Goal: Task Accomplishment & Management: Manage account settings

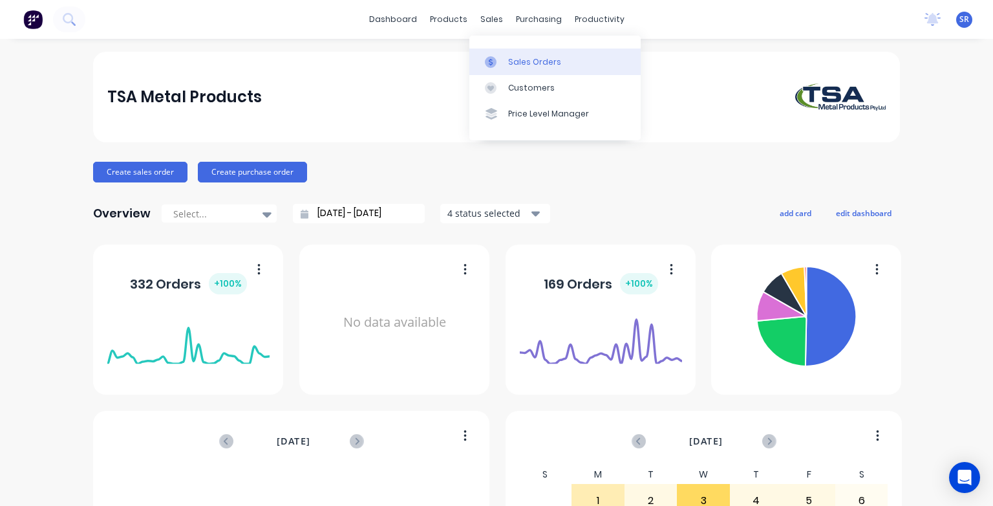
click at [520, 61] on div "Sales Orders" at bounding box center [534, 62] width 53 height 12
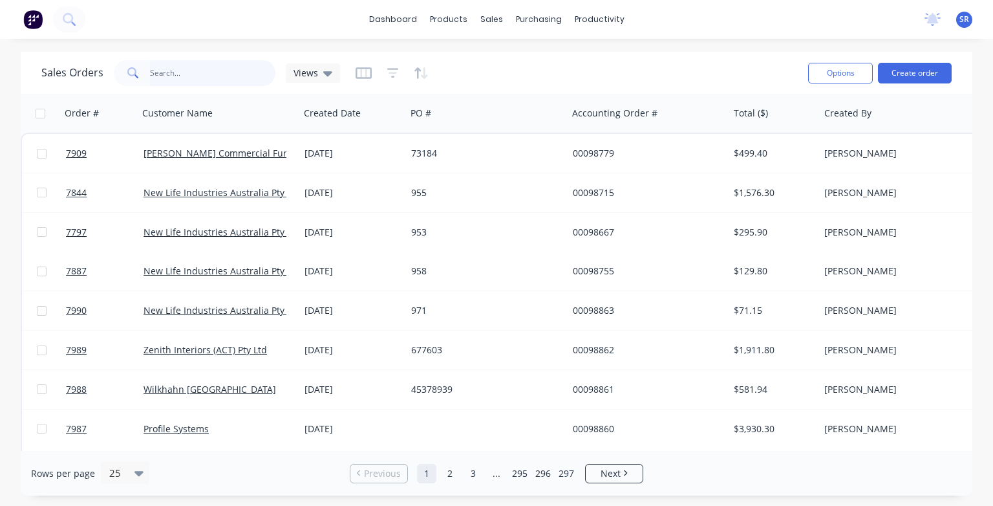
click at [180, 72] on input "text" at bounding box center [213, 73] width 126 height 26
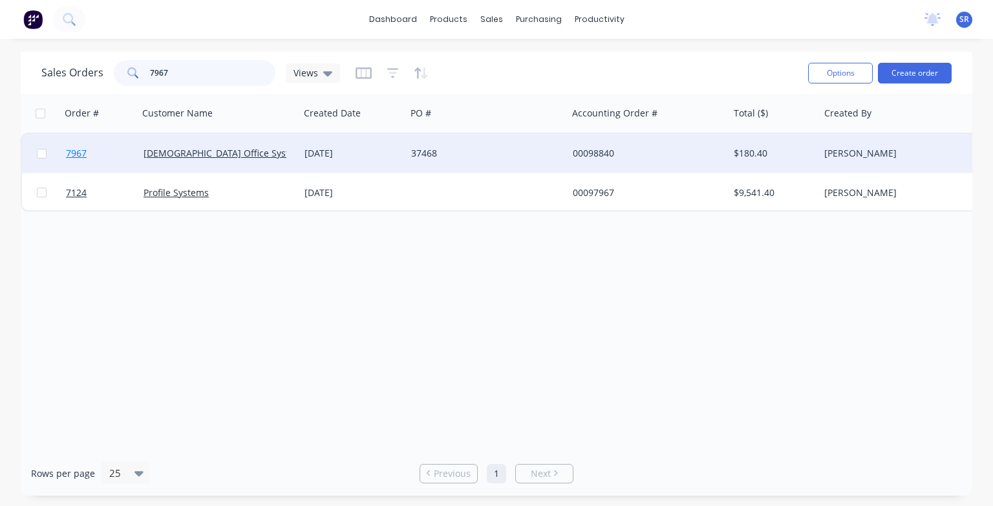
type input "7967"
click at [78, 156] on span "7967" at bounding box center [76, 153] width 21 height 13
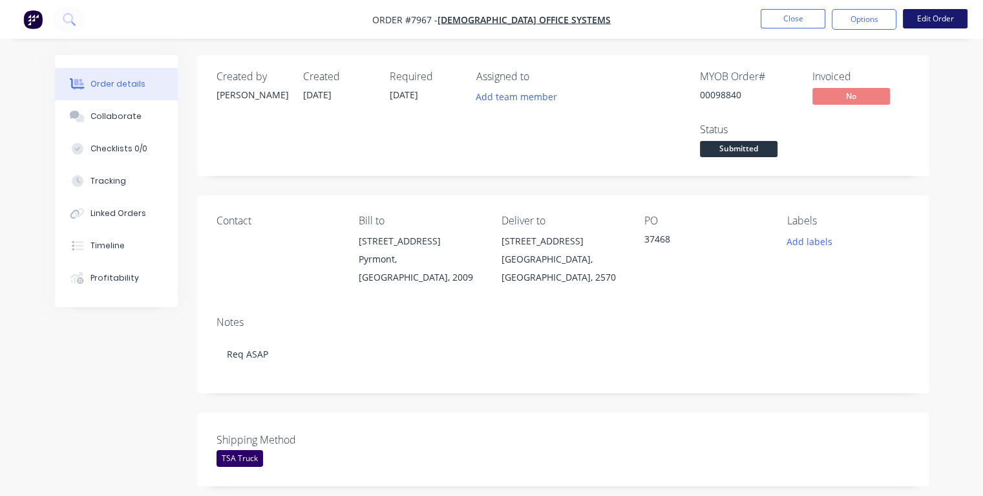
click at [933, 19] on button "Edit Order" at bounding box center [935, 18] width 65 height 19
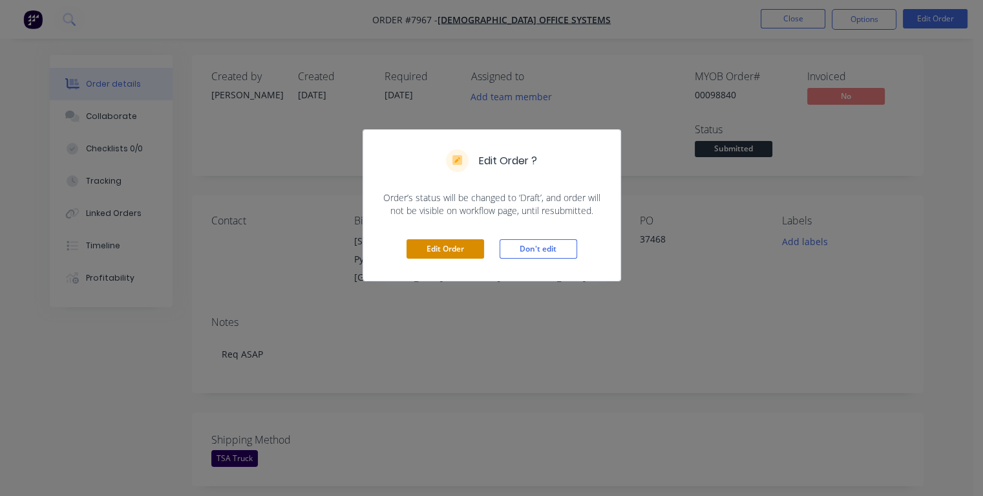
click at [458, 249] on button "Edit Order" at bounding box center [446, 248] width 78 height 19
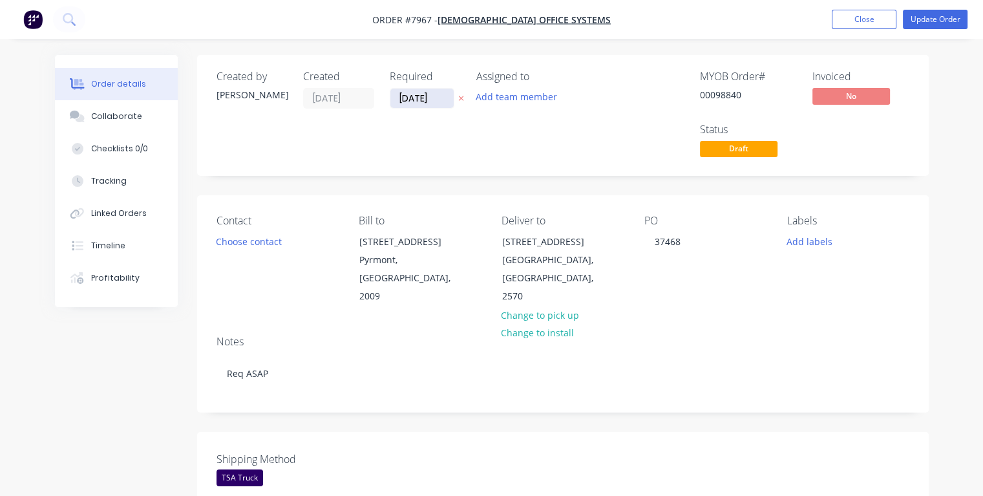
drag, startPoint x: 435, startPoint y: 100, endPoint x: 392, endPoint y: 103, distance: 43.4
click at [392, 103] on input "[DATE]" at bounding box center [422, 98] width 63 height 19
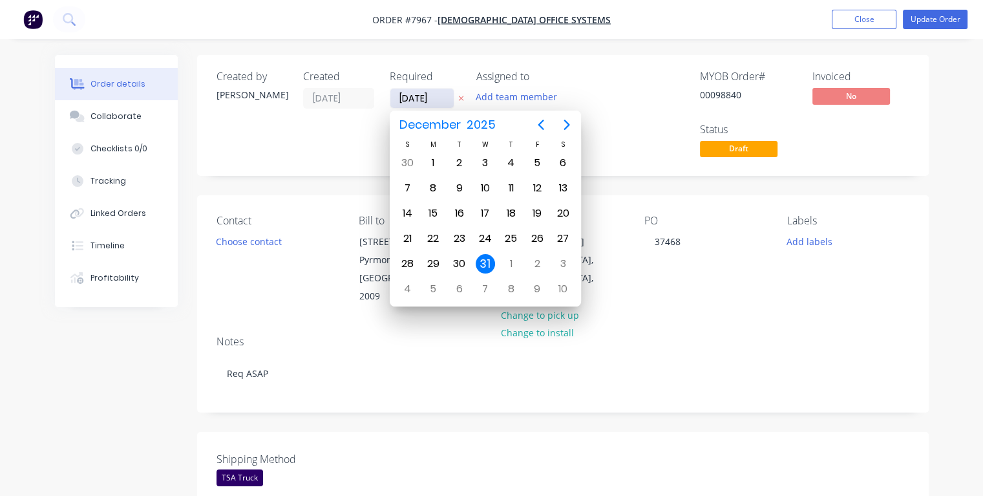
type input "[DATE]"
click at [460, 184] on div "9" at bounding box center [459, 187] width 19 height 19
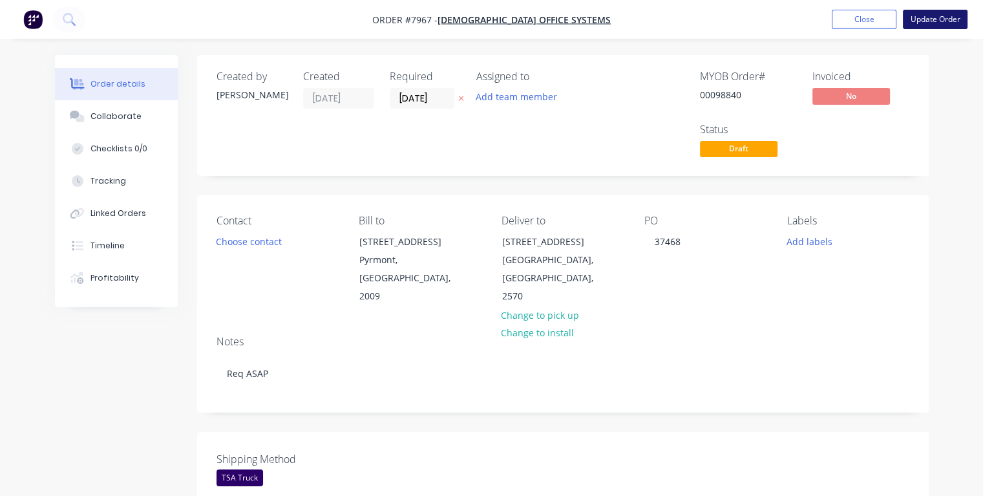
click at [921, 20] on button "Update Order" at bounding box center [935, 19] width 65 height 19
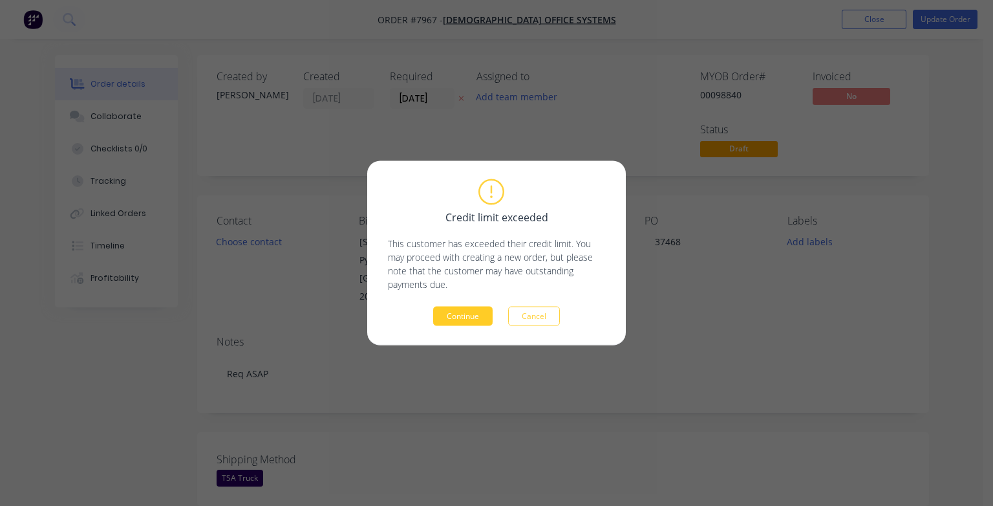
click at [466, 317] on button "Continue" at bounding box center [462, 315] width 59 height 19
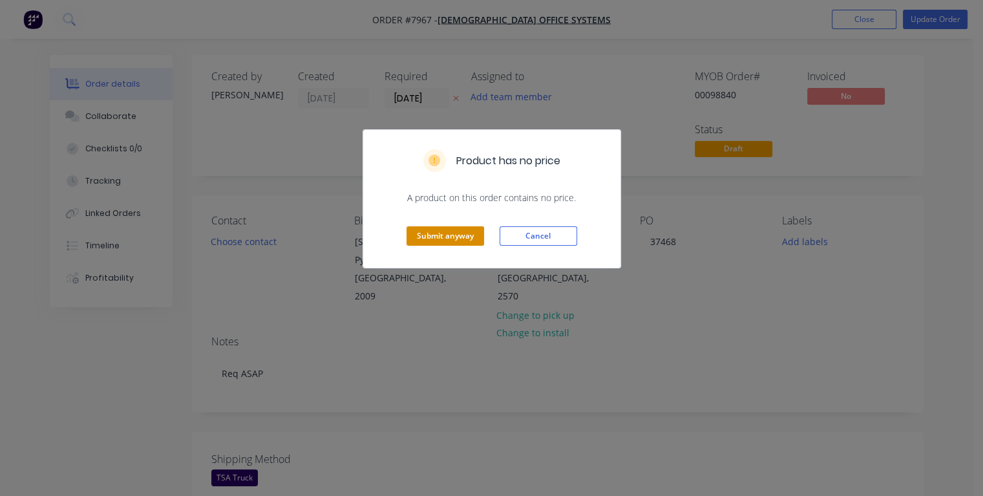
click at [453, 237] on button "Submit anyway" at bounding box center [446, 235] width 78 height 19
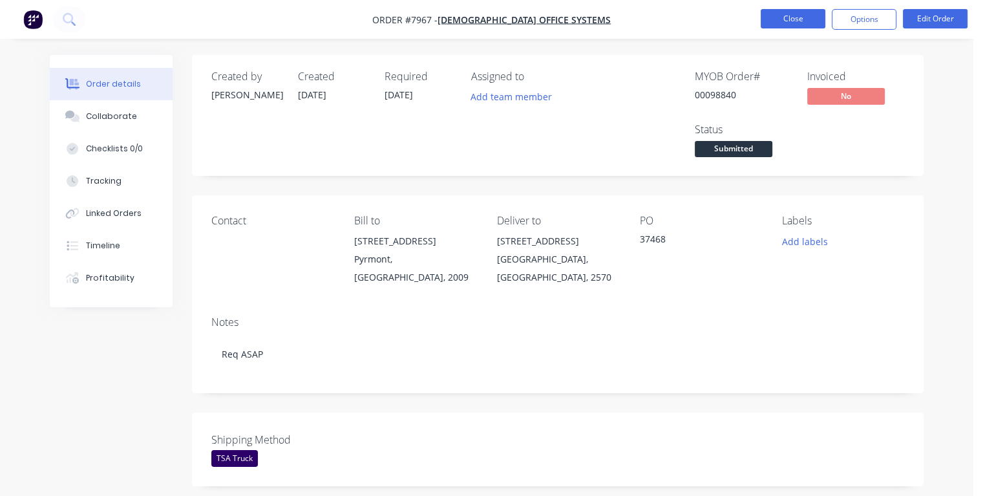
click at [784, 25] on button "Close" at bounding box center [793, 18] width 65 height 19
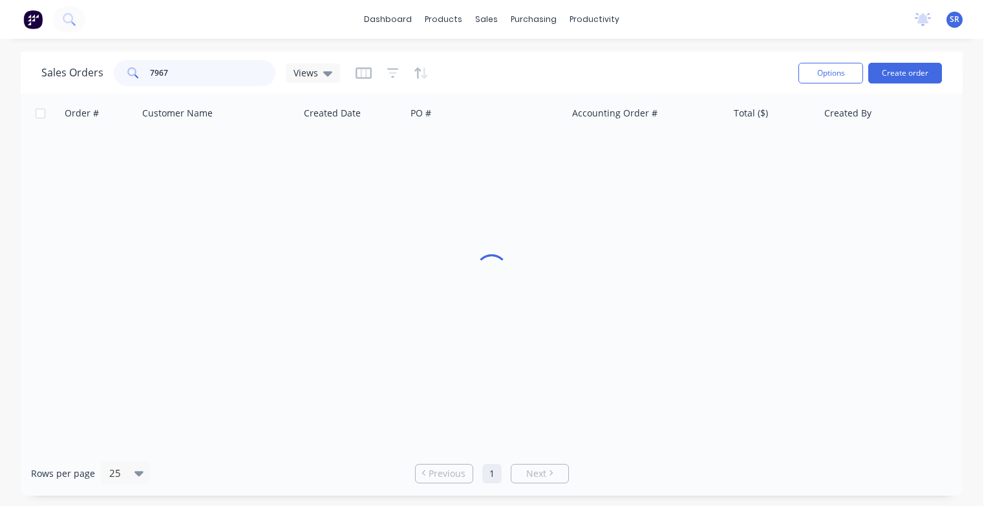
click at [189, 71] on input "7967" at bounding box center [213, 73] width 126 height 26
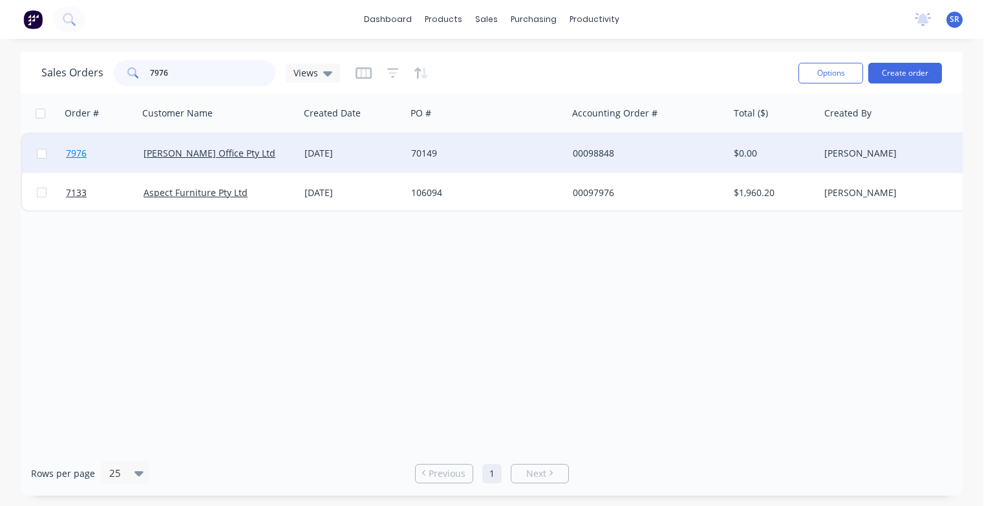
type input "7976"
click at [70, 155] on span "7976" at bounding box center [76, 153] width 21 height 13
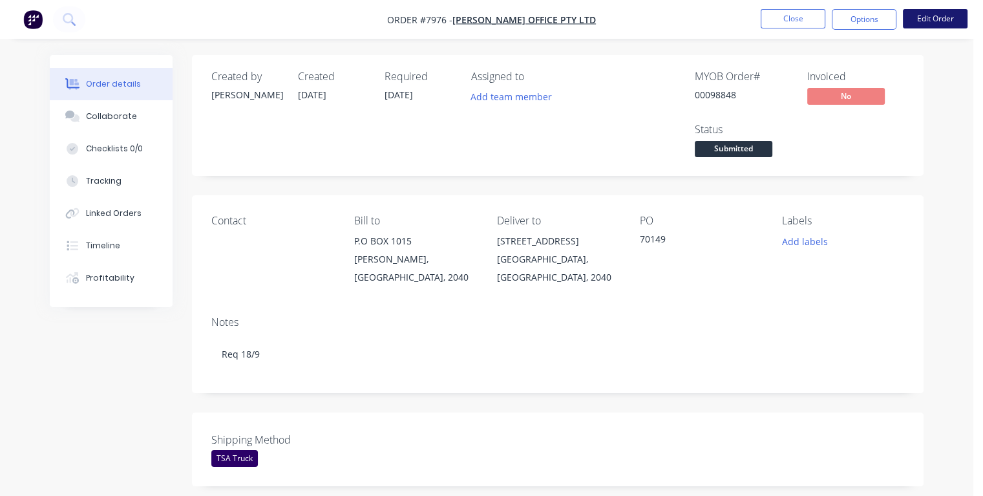
click at [926, 22] on button "Edit Order" at bounding box center [935, 18] width 65 height 19
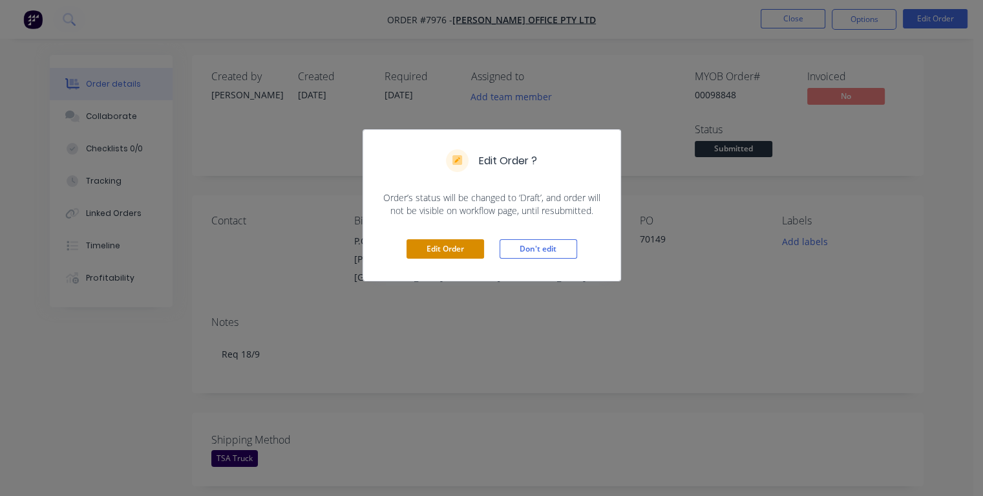
click at [429, 242] on button "Edit Order" at bounding box center [446, 248] width 78 height 19
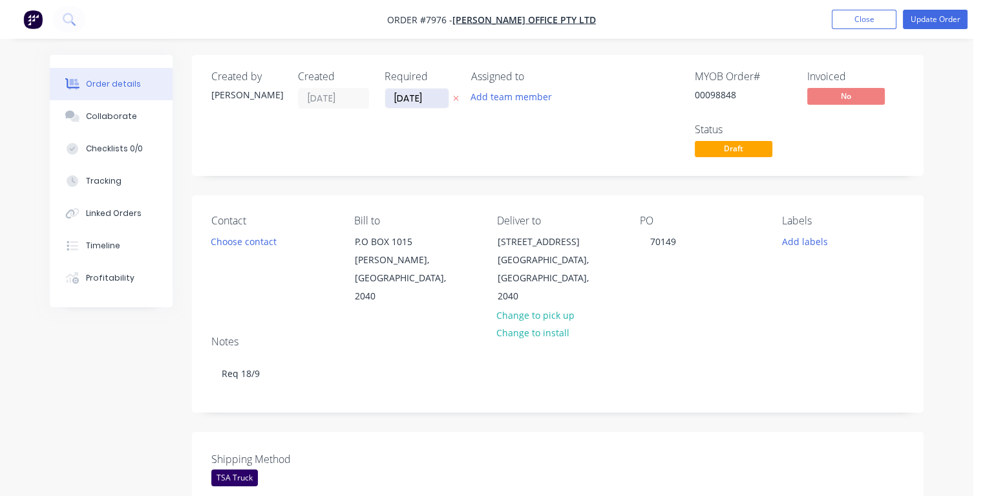
drag, startPoint x: 427, startPoint y: 98, endPoint x: 391, endPoint y: 102, distance: 36.5
click at [391, 102] on input "[DATE]" at bounding box center [416, 98] width 63 height 19
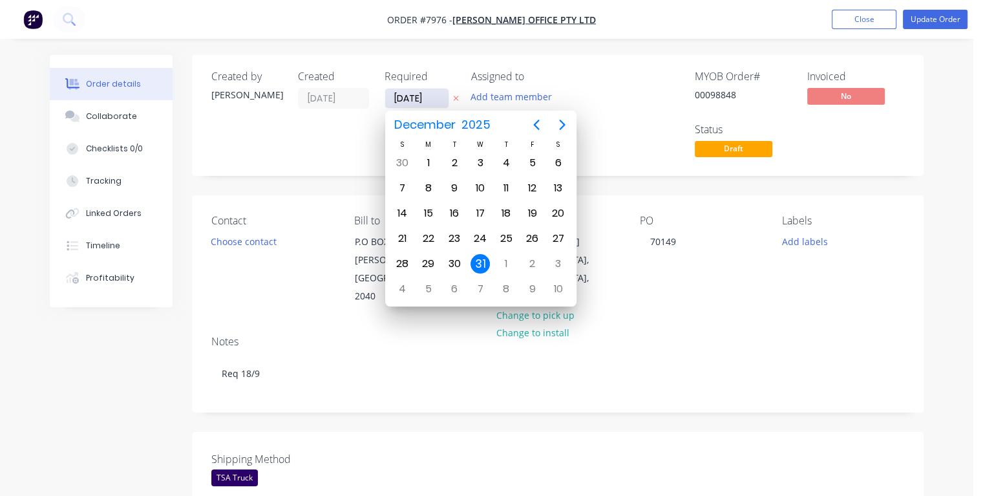
type input "[DATE]"
click at [458, 213] on div "16" at bounding box center [454, 213] width 19 height 19
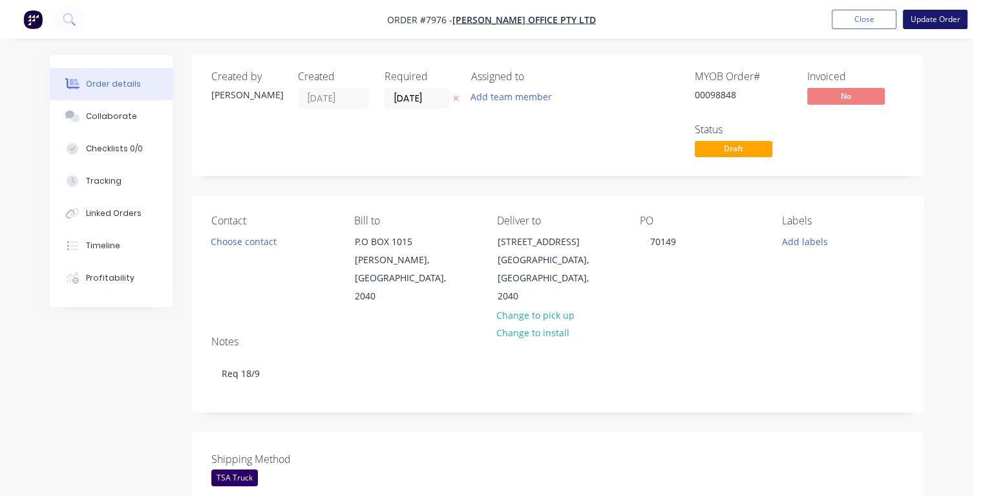
click at [917, 23] on button "Update Order" at bounding box center [935, 19] width 65 height 19
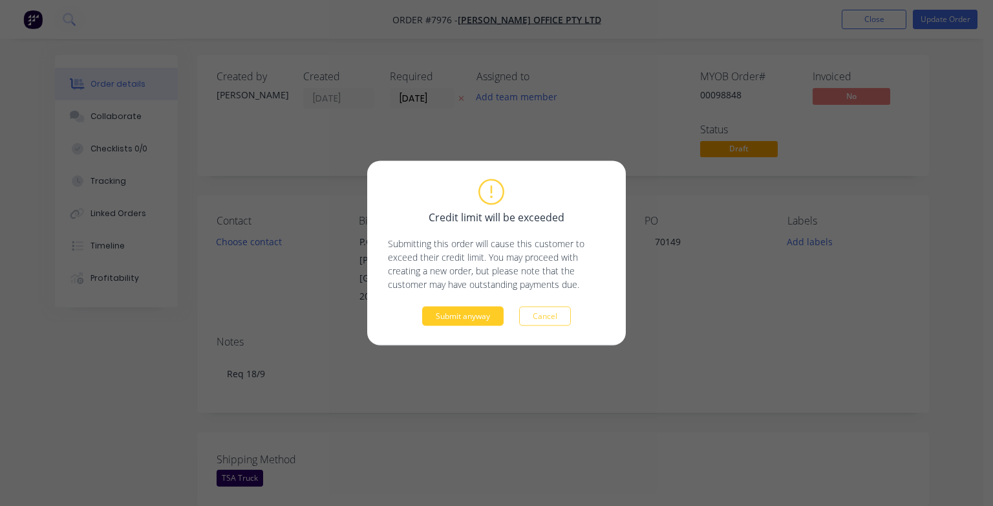
click at [466, 319] on button "Submit anyway" at bounding box center [462, 315] width 81 height 19
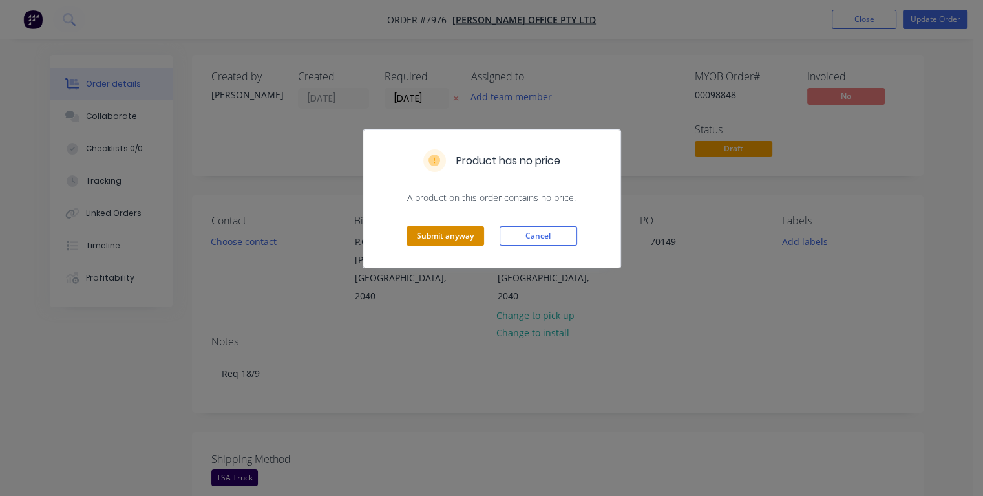
click at [449, 241] on button "Submit anyway" at bounding box center [446, 235] width 78 height 19
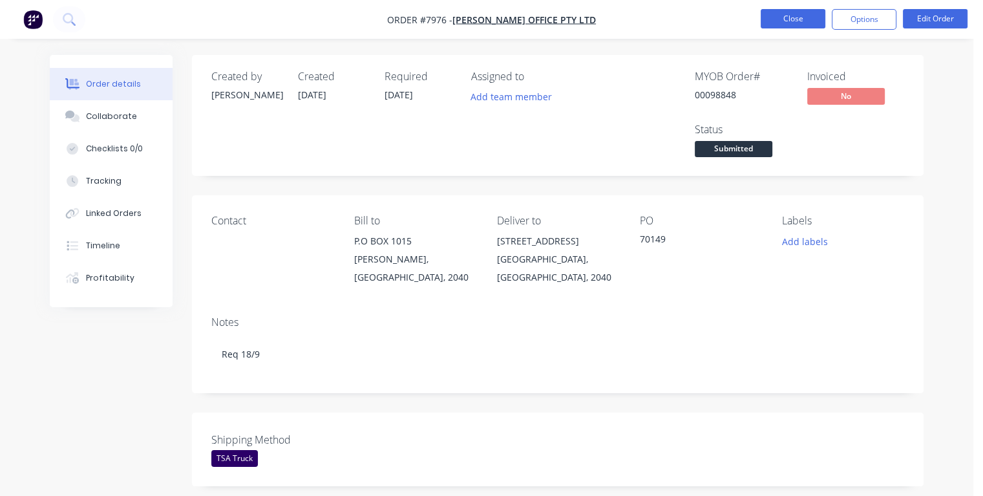
click at [785, 22] on button "Close" at bounding box center [793, 18] width 65 height 19
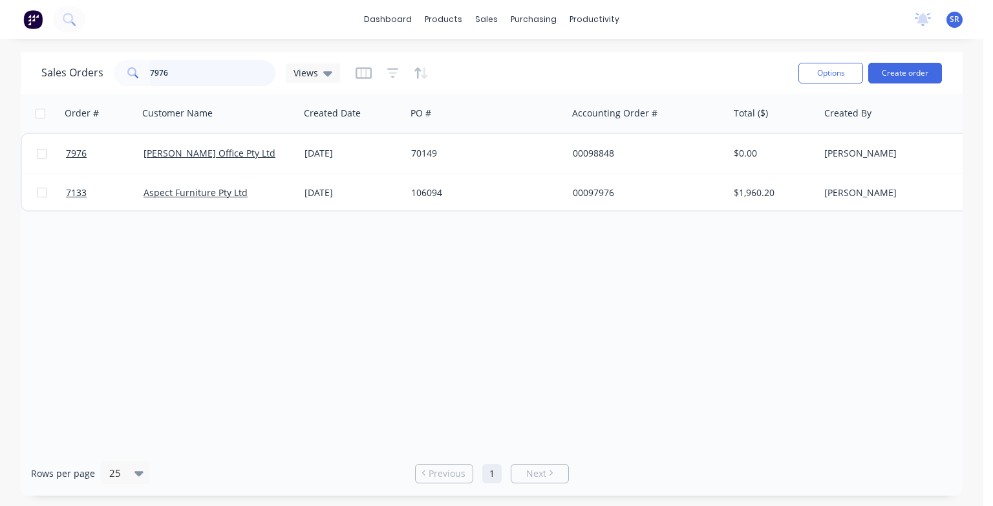
click at [183, 70] on input "7976" at bounding box center [213, 73] width 126 height 26
type input "7977"
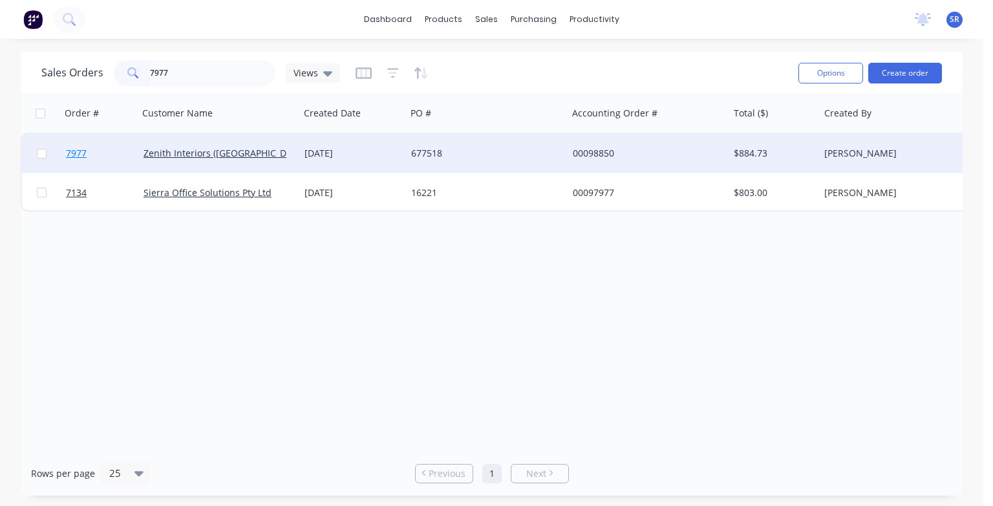
click at [70, 153] on span "7977" at bounding box center [76, 153] width 21 height 13
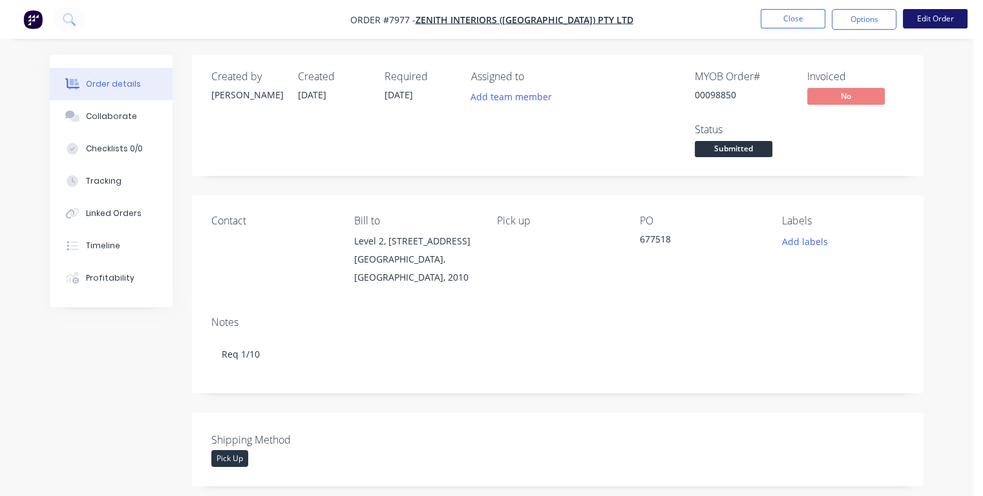
click at [925, 20] on button "Edit Order" at bounding box center [935, 18] width 65 height 19
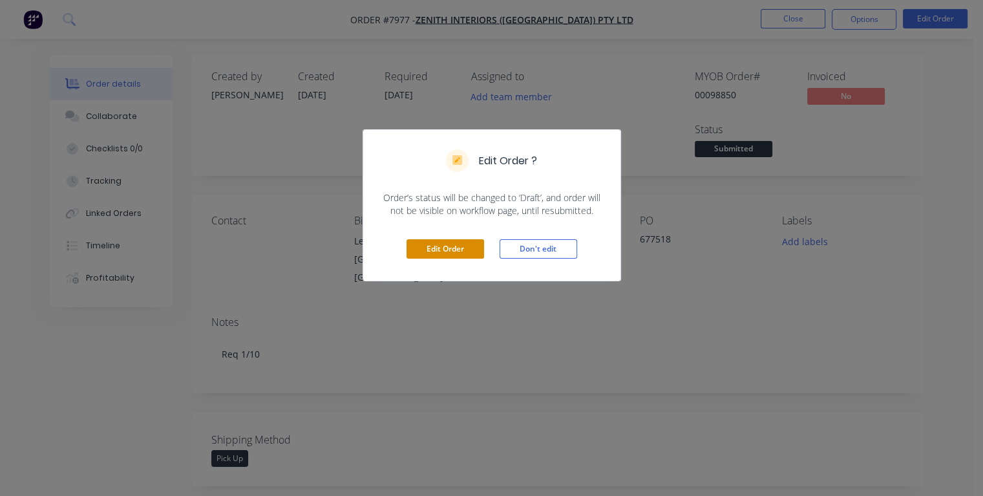
click at [440, 252] on button "Edit Order" at bounding box center [446, 248] width 78 height 19
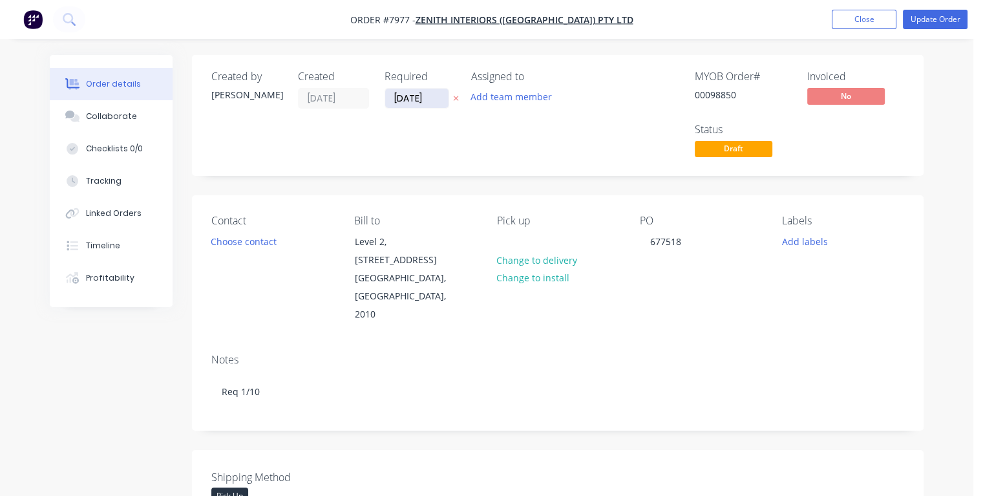
drag, startPoint x: 436, startPoint y: 100, endPoint x: 389, endPoint y: 102, distance: 47.2
click at [389, 102] on input "[DATE]" at bounding box center [416, 98] width 63 height 19
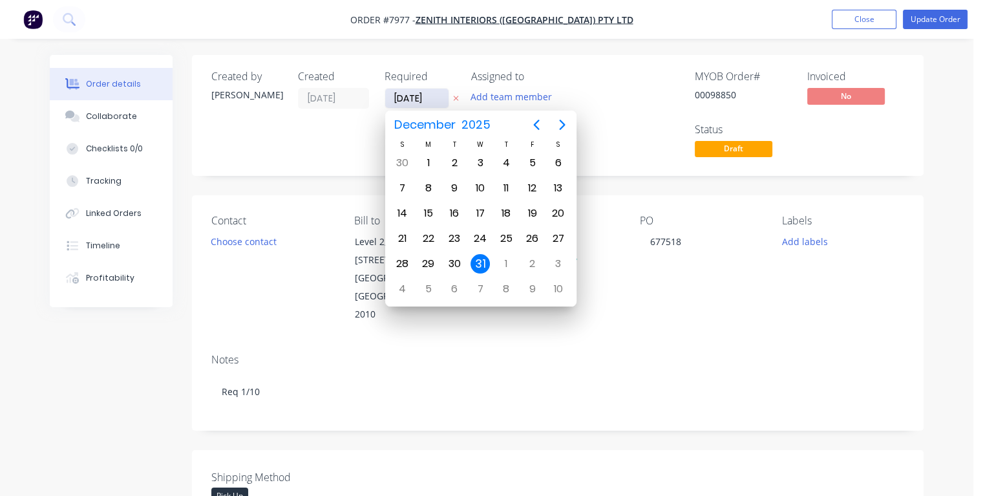
type input "[DATE]"
click at [455, 257] on div "30" at bounding box center [454, 263] width 19 height 19
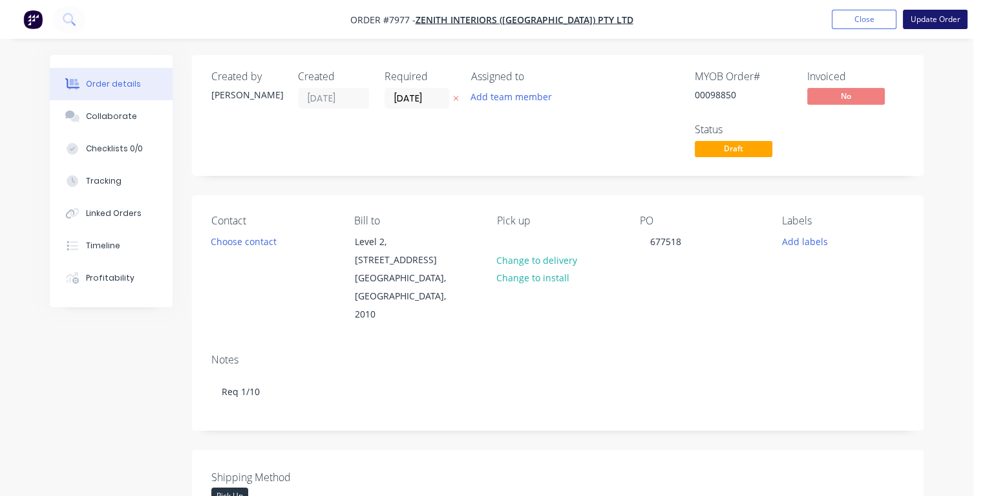
click at [927, 22] on button "Update Order" at bounding box center [935, 19] width 65 height 19
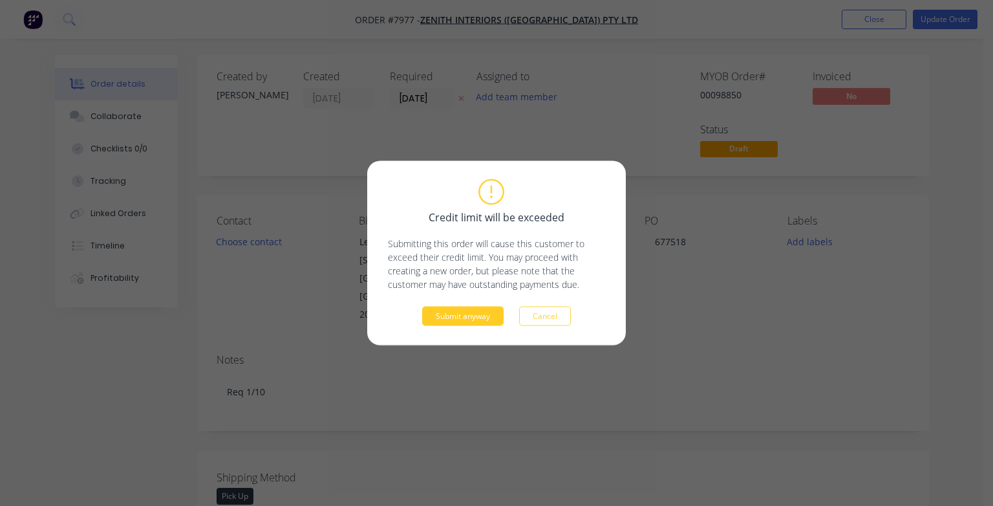
click at [467, 322] on button "Submit anyway" at bounding box center [462, 315] width 81 height 19
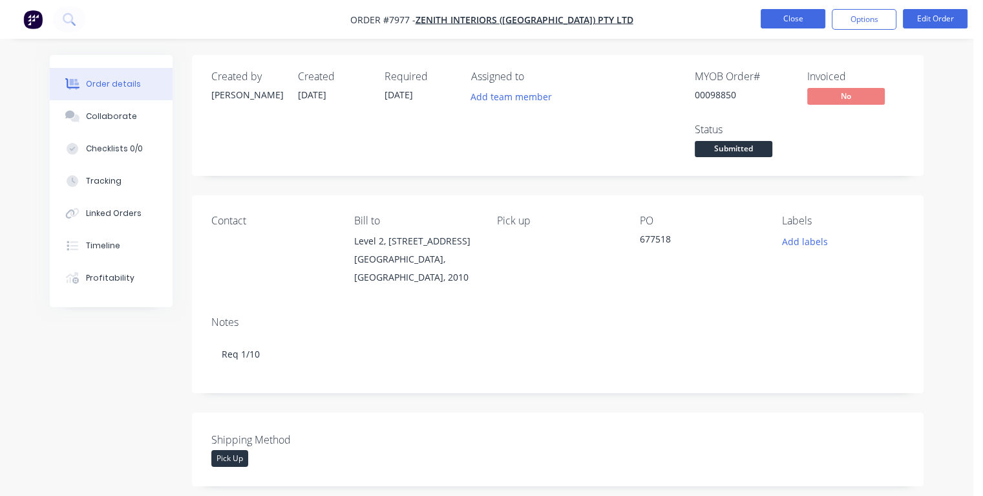
click at [791, 19] on button "Close" at bounding box center [793, 18] width 65 height 19
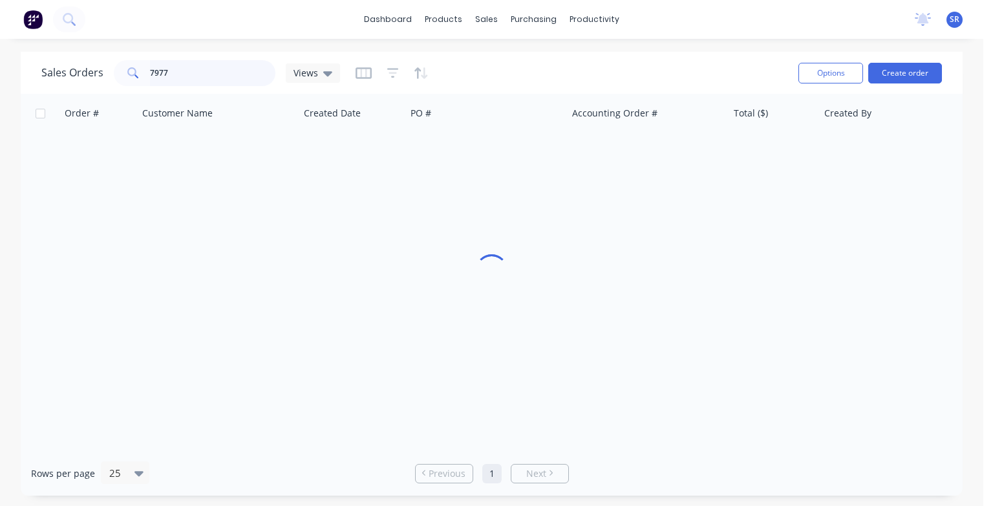
click at [221, 76] on input "7977" at bounding box center [213, 73] width 126 height 26
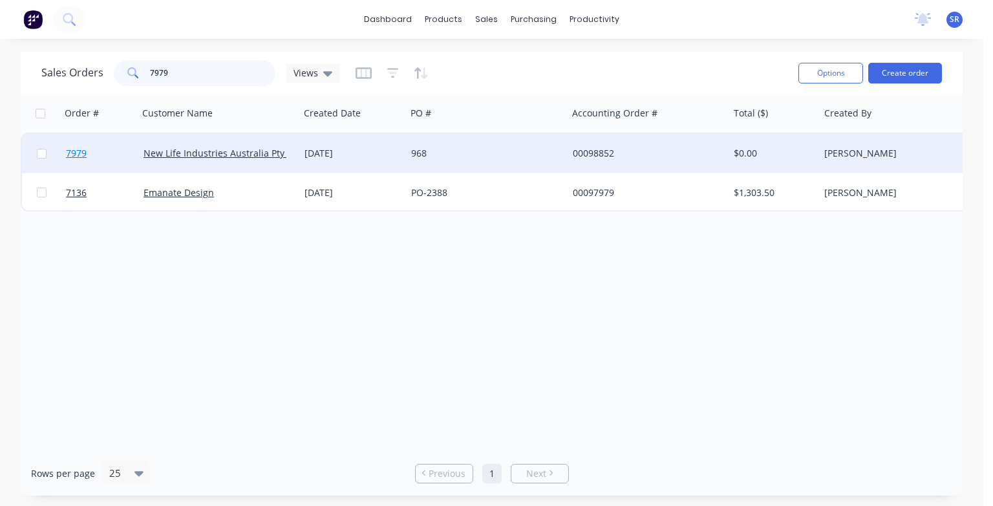
type input "7979"
click at [80, 155] on span "7979" at bounding box center [76, 153] width 21 height 13
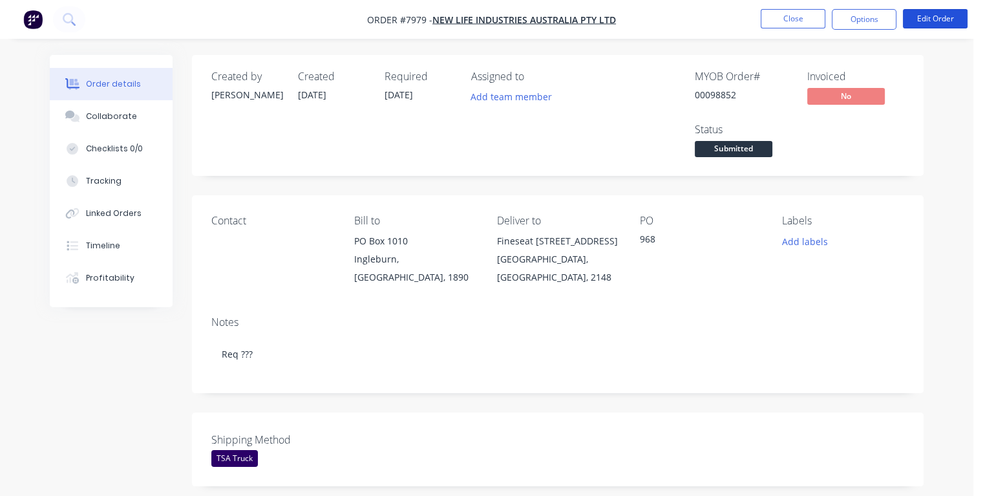
click at [944, 21] on button "Edit Order" at bounding box center [935, 18] width 65 height 19
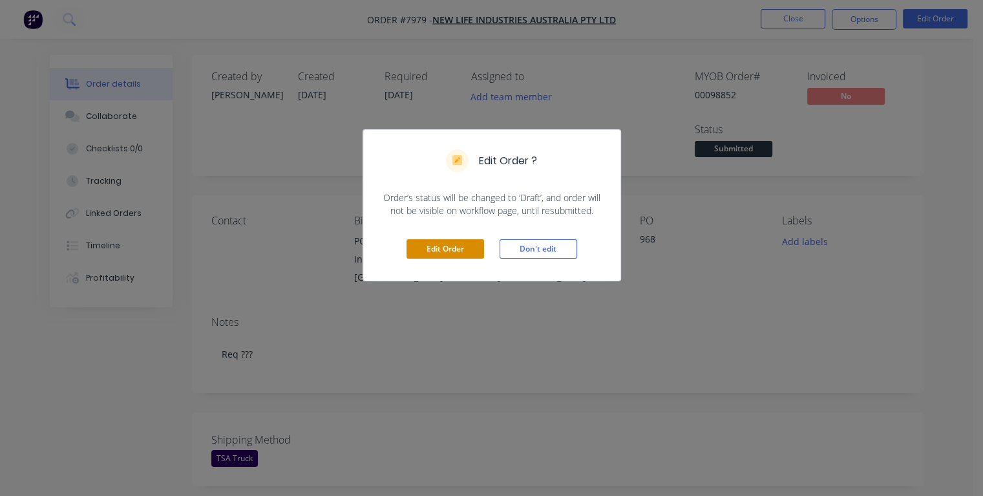
click at [438, 252] on button "Edit Order" at bounding box center [446, 248] width 78 height 19
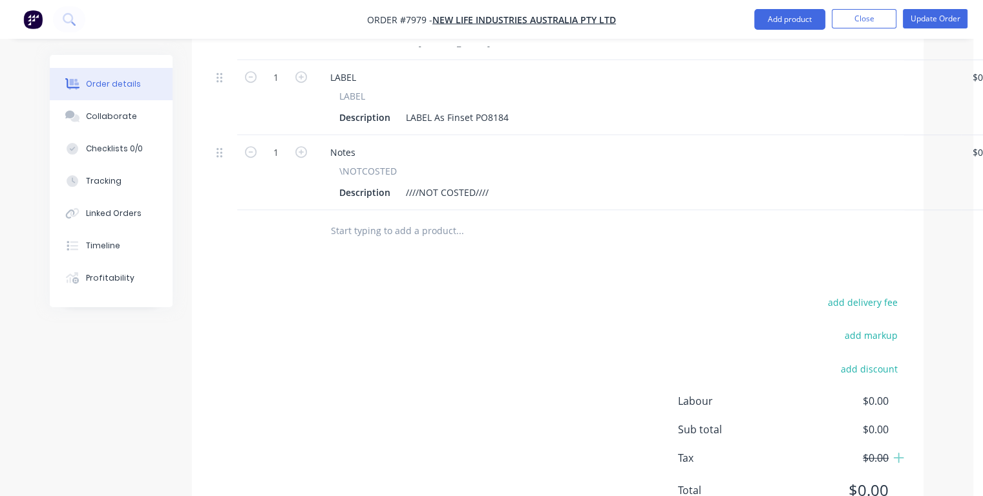
scroll to position [711, 0]
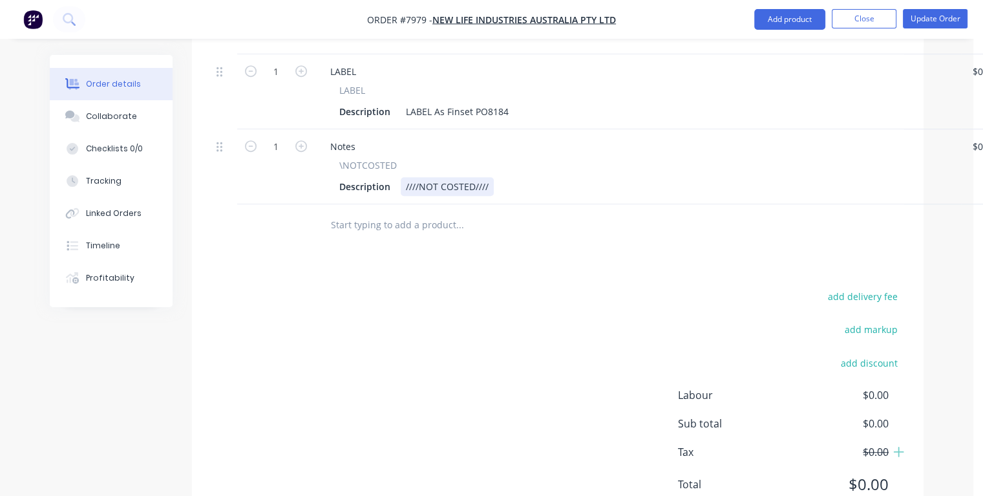
click at [500, 177] on div "Description ////NOT COSTED////" at bounding box center [635, 186] width 603 height 19
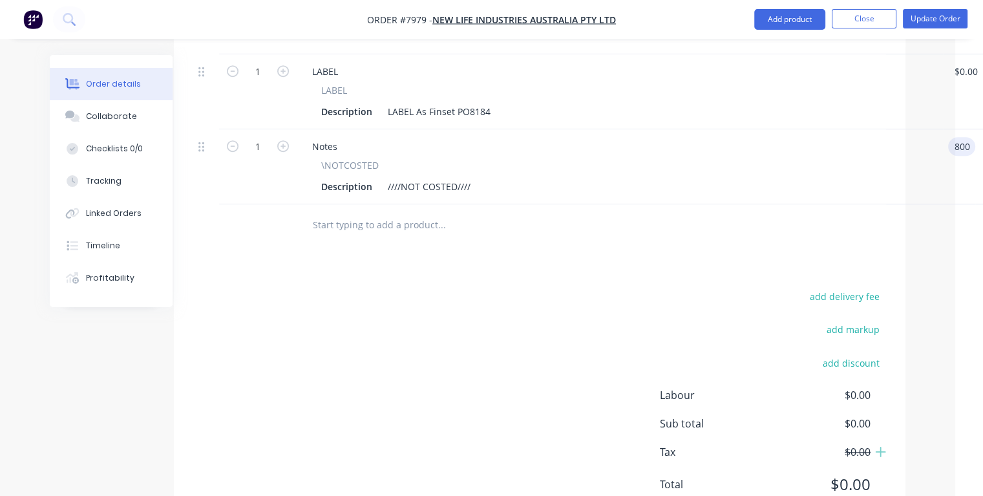
type input "$800.00"
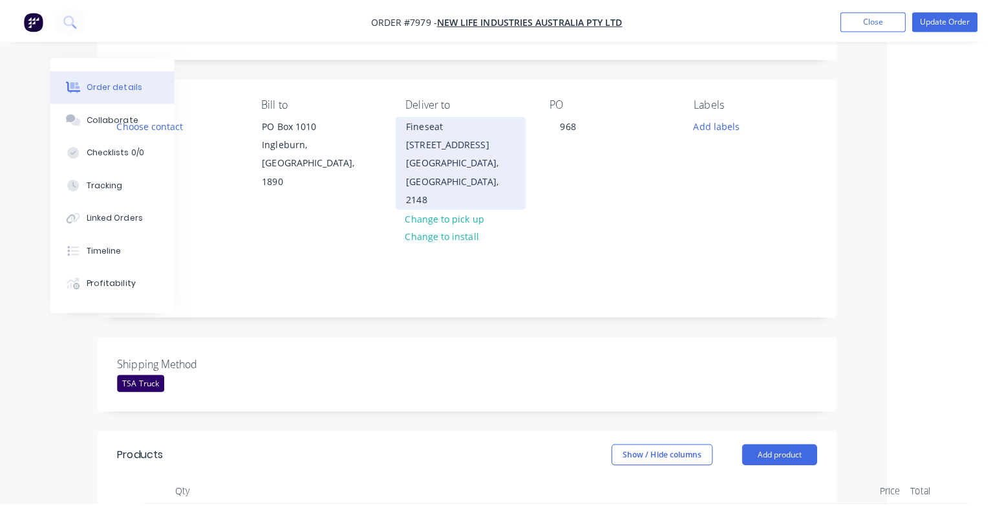
scroll to position [0, 96]
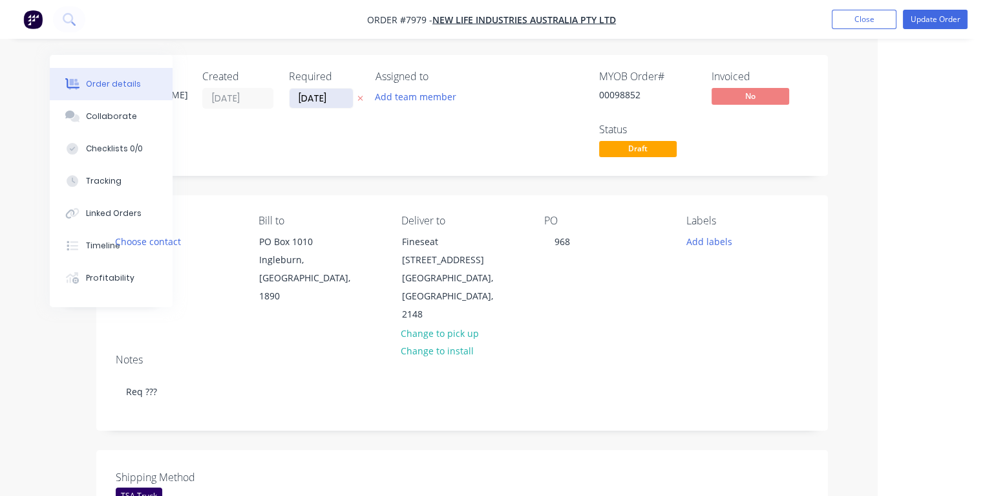
type input "$800.00"
drag, startPoint x: 343, startPoint y: 95, endPoint x: 288, endPoint y: 105, distance: 55.2
click at [289, 105] on label "[DATE]" at bounding box center [321, 98] width 65 height 21
click at [290, 105] on input "[DATE]" at bounding box center [321, 98] width 63 height 19
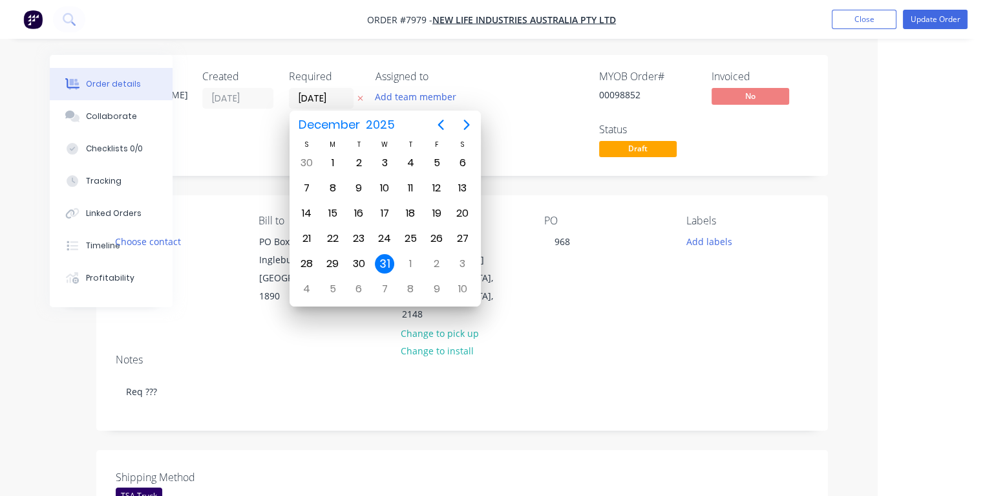
type input "[DATE]"
click at [360, 207] on div "16" at bounding box center [358, 213] width 19 height 19
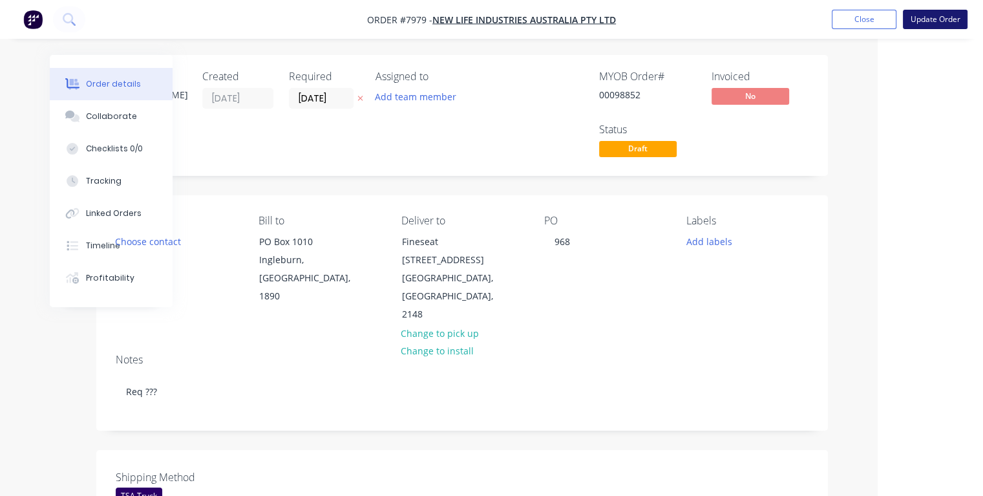
click at [946, 18] on button "Update Order" at bounding box center [935, 19] width 65 height 19
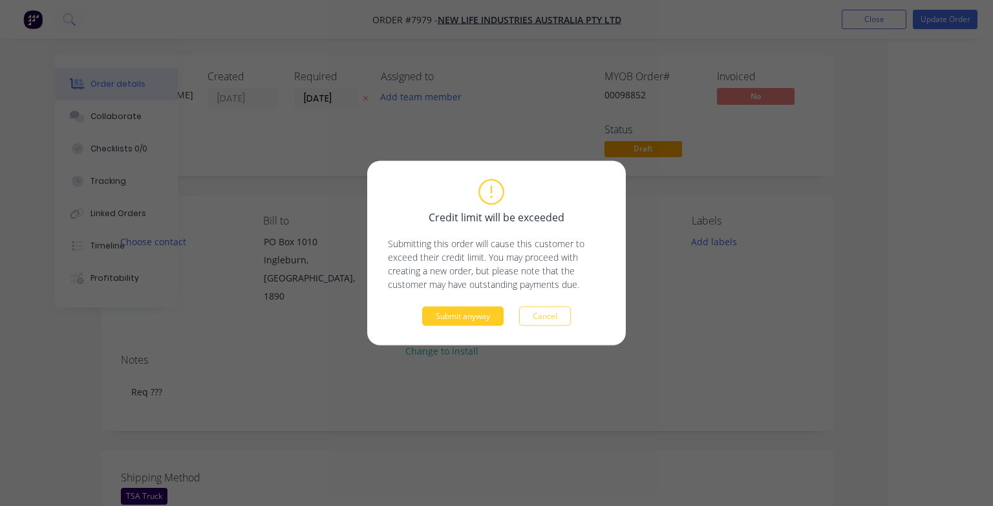
click at [447, 317] on button "Submit anyway" at bounding box center [462, 315] width 81 height 19
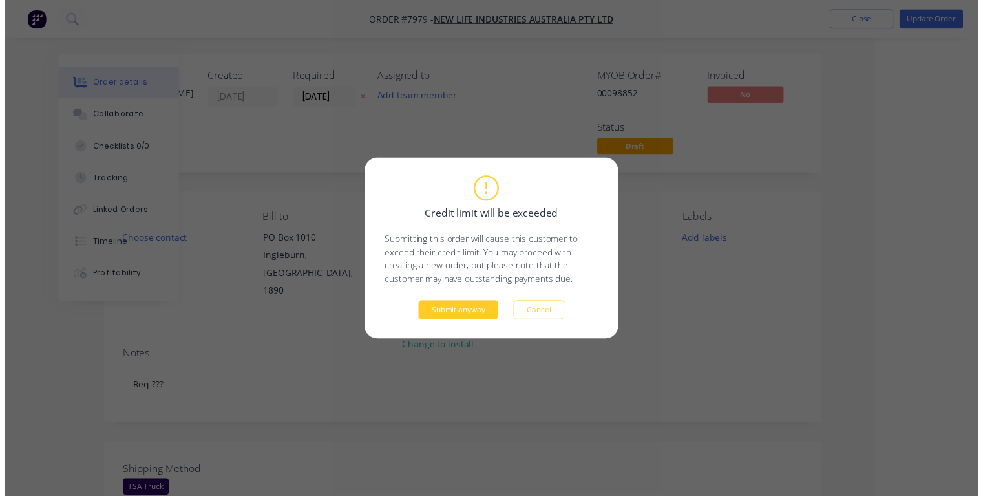
scroll to position [0, 70]
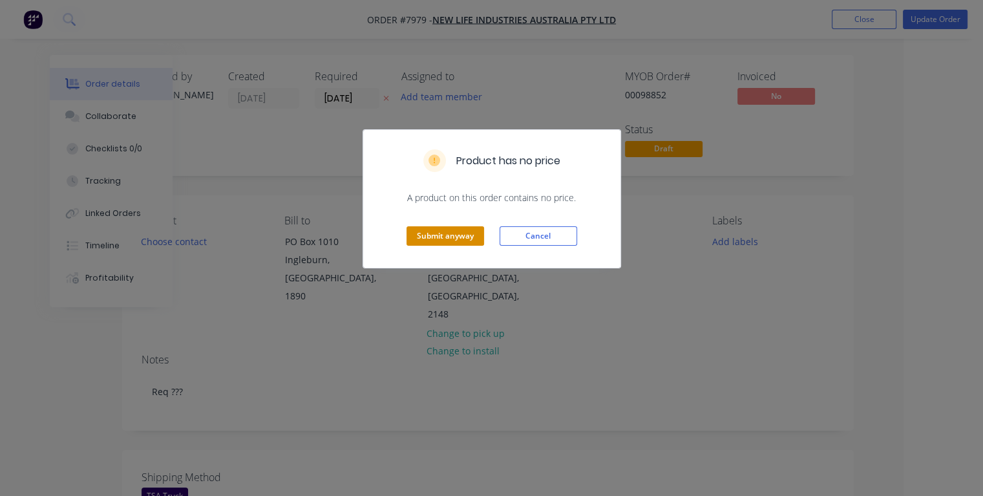
click at [429, 239] on button "Submit anyway" at bounding box center [446, 235] width 78 height 19
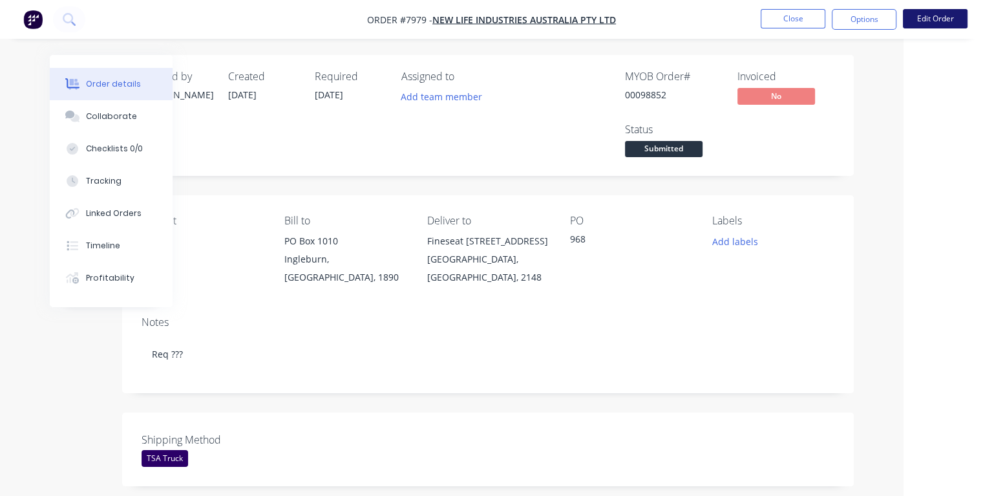
click at [924, 18] on button "Edit Order" at bounding box center [935, 18] width 65 height 19
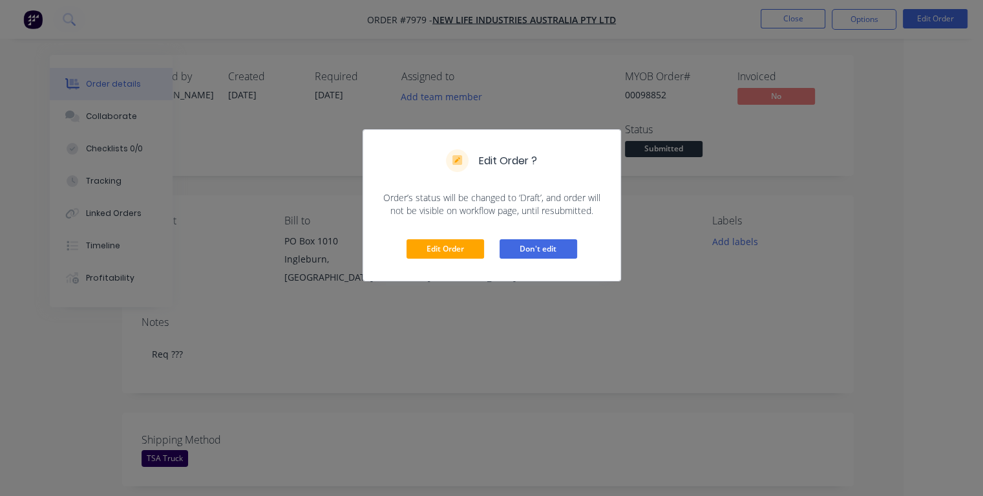
click at [533, 252] on button "Don't edit" at bounding box center [539, 248] width 78 height 19
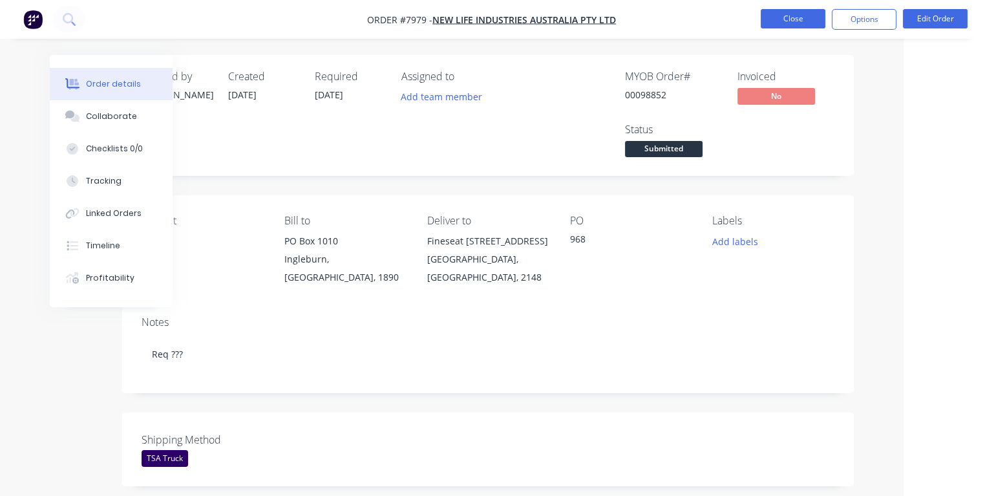
click at [805, 19] on button "Close" at bounding box center [793, 18] width 65 height 19
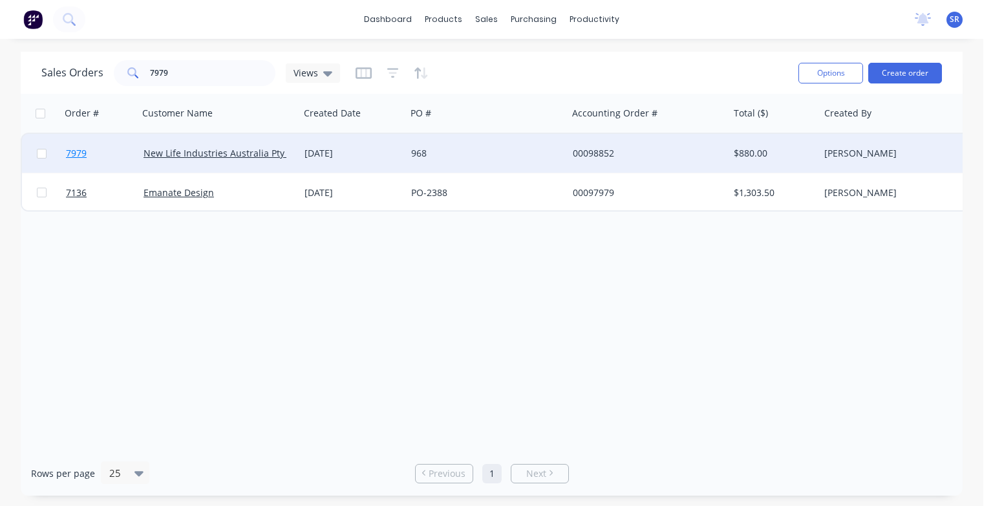
click at [75, 156] on span "7979" at bounding box center [76, 153] width 21 height 13
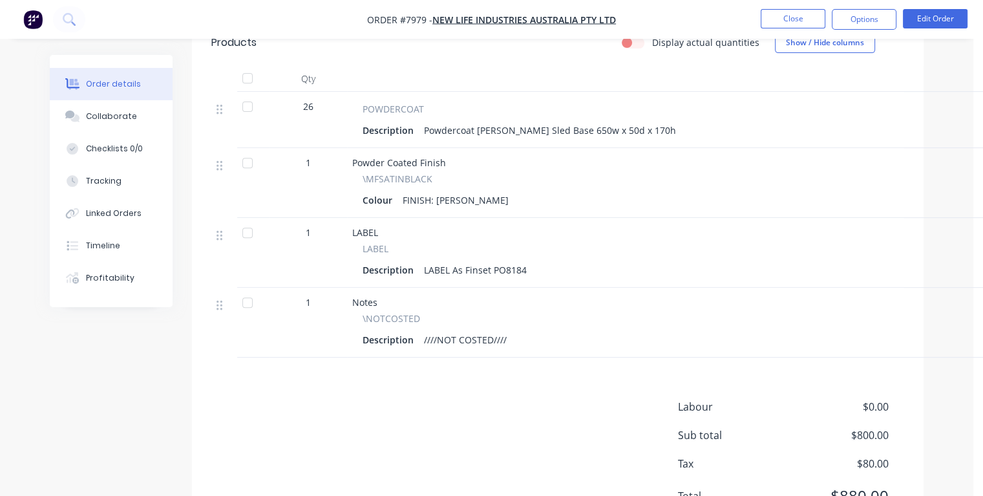
scroll to position [548, 0]
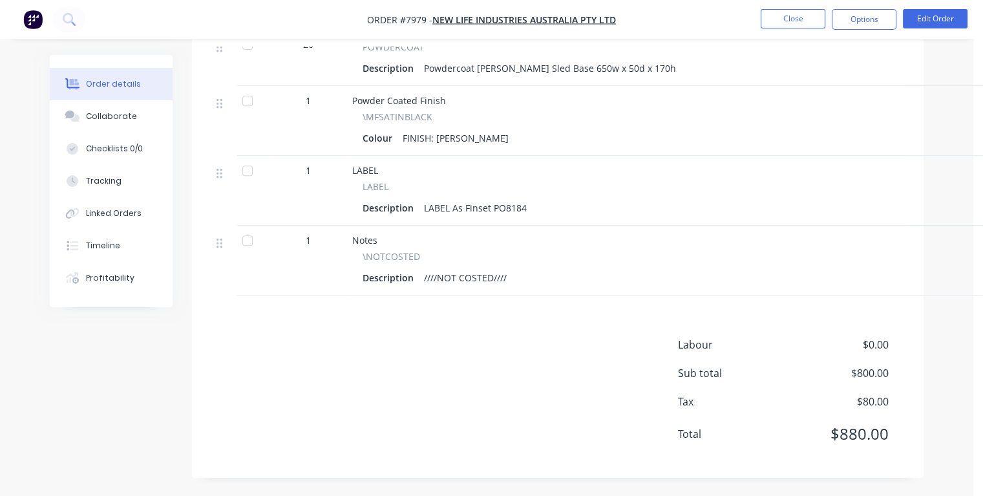
click at [519, 277] on div "Description ////NOT COSTED////" at bounding box center [671, 277] width 616 height 19
click at [945, 19] on button "Edit Order" at bounding box center [935, 18] width 65 height 19
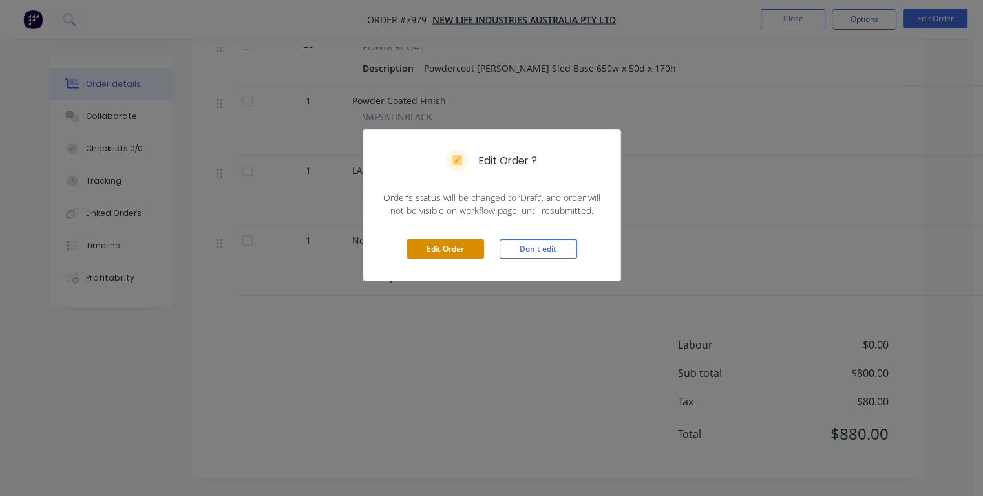
click at [468, 248] on button "Edit Order" at bounding box center [446, 248] width 78 height 19
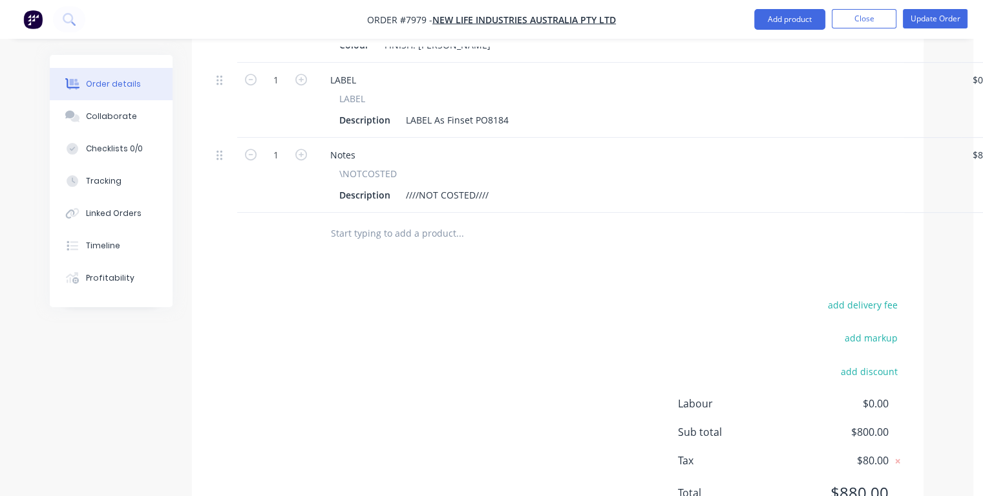
scroll to position [711, 0]
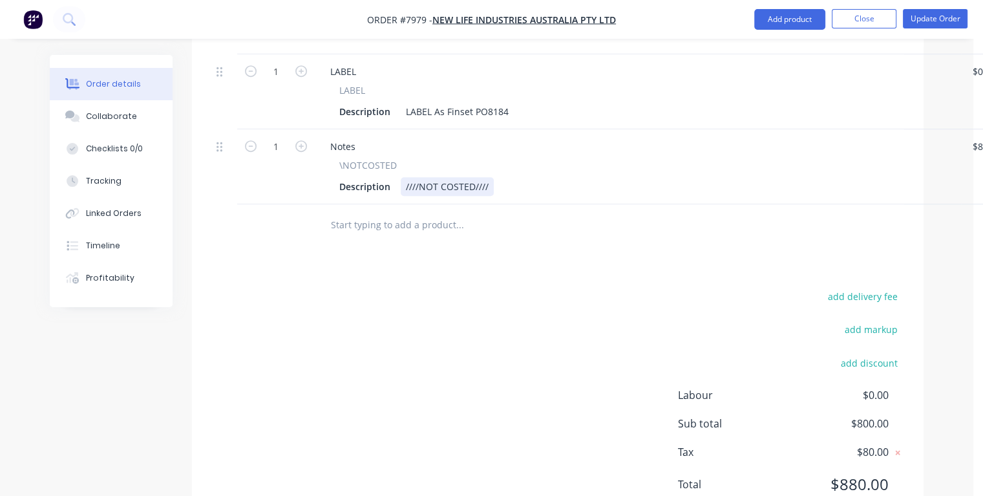
click at [506, 177] on div "Description ////NOT COSTED////" at bounding box center [635, 186] width 603 height 19
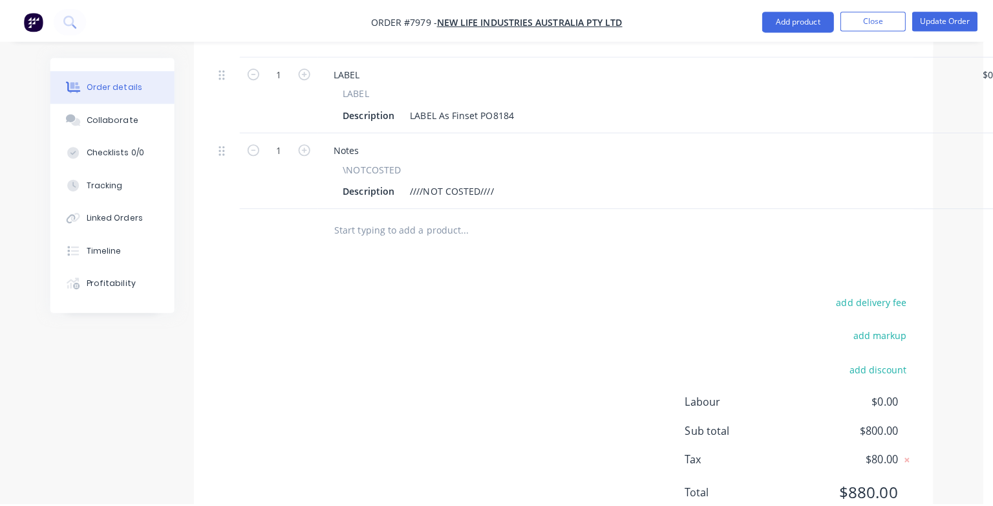
scroll to position [711, 28]
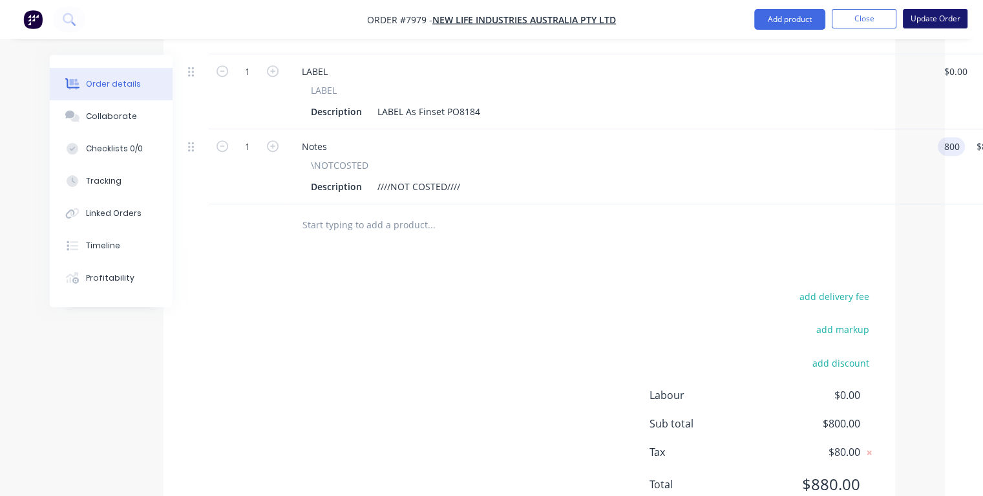
type input "$800.00"
click at [916, 21] on button "Update Order" at bounding box center [935, 18] width 65 height 19
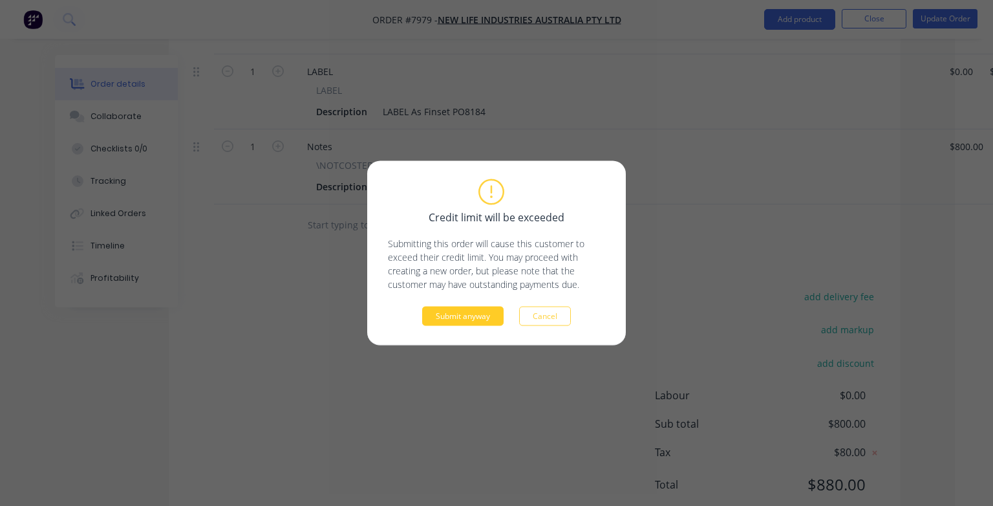
click at [479, 312] on button "Submit anyway" at bounding box center [462, 315] width 81 height 19
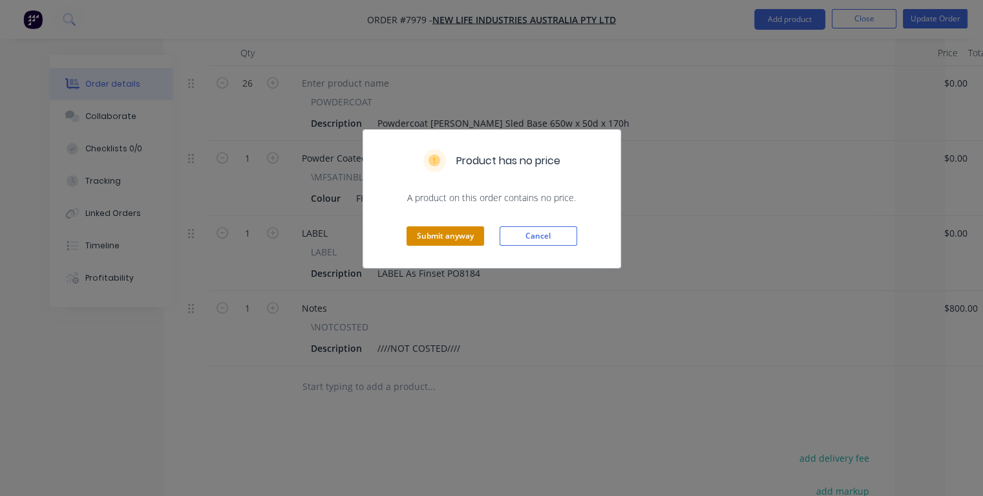
click at [455, 233] on button "Submit anyway" at bounding box center [446, 235] width 78 height 19
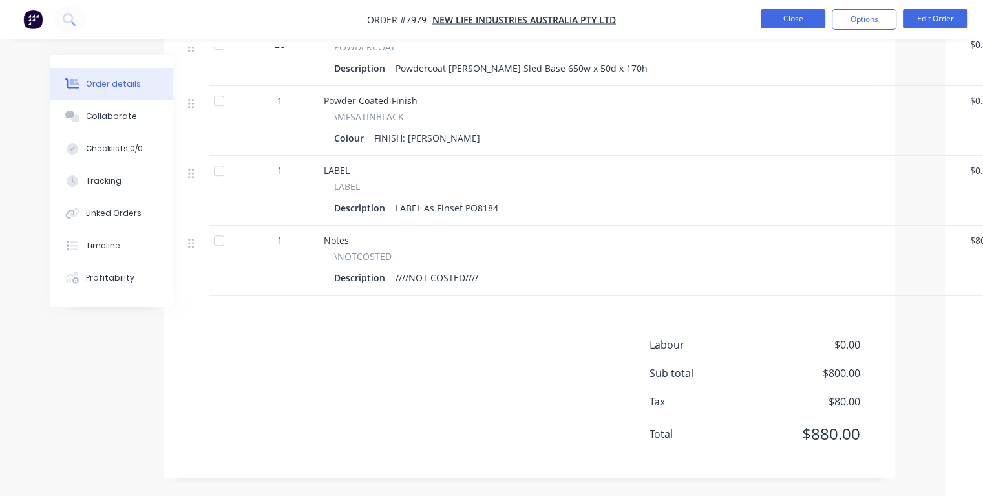
click at [799, 19] on button "Close" at bounding box center [793, 18] width 65 height 19
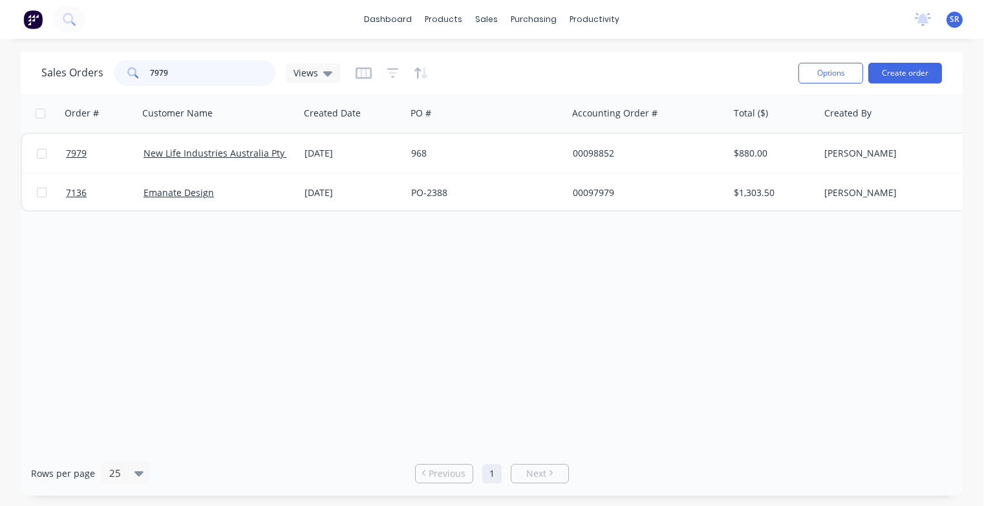
click at [212, 72] on input "7979" at bounding box center [213, 73] width 126 height 26
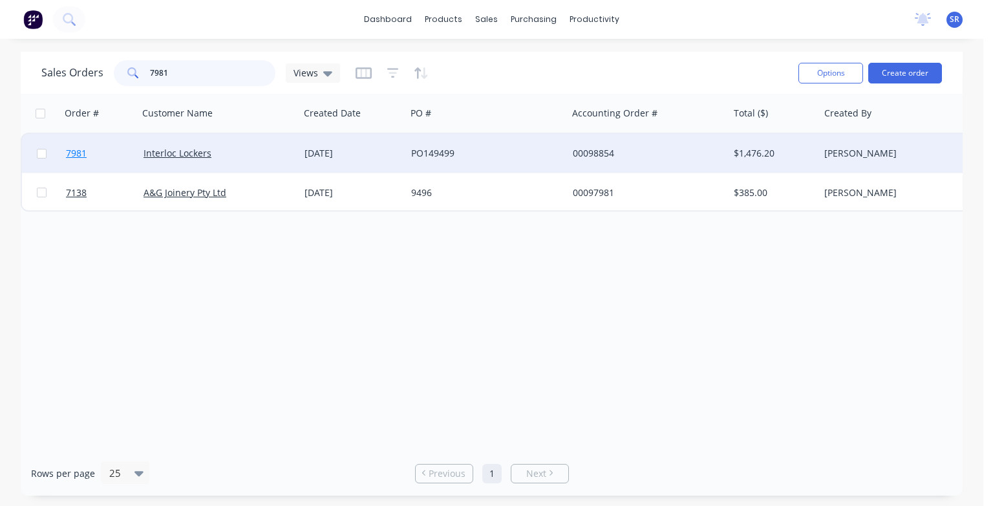
type input "7981"
click at [73, 156] on span "7981" at bounding box center [76, 153] width 21 height 13
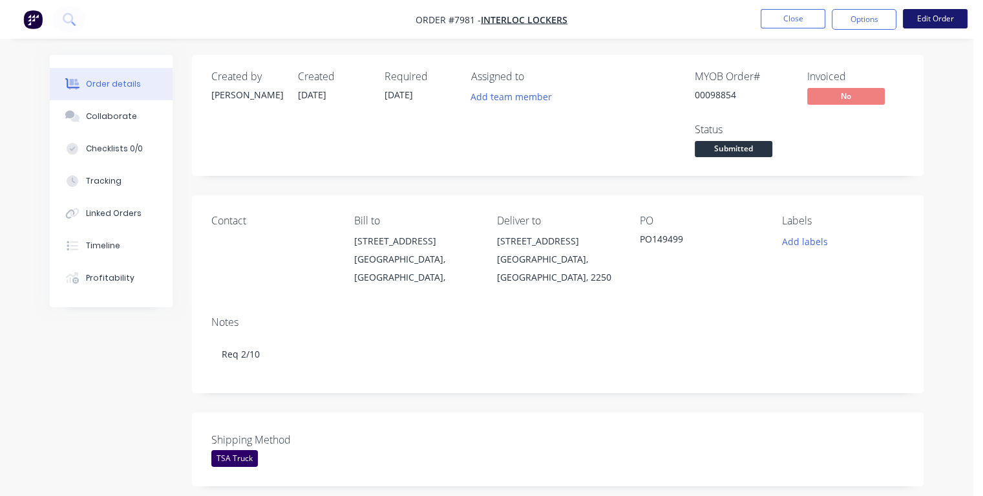
click at [918, 17] on button "Edit Order" at bounding box center [935, 18] width 65 height 19
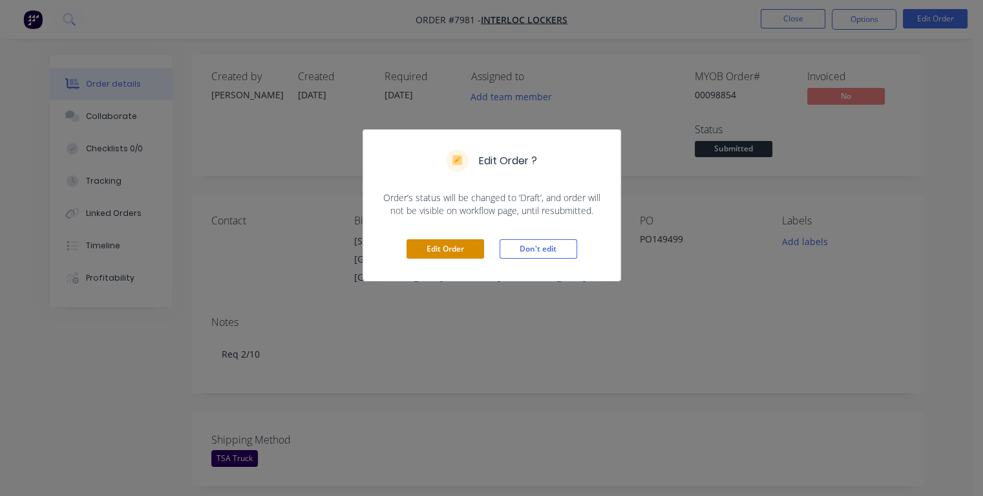
click at [466, 250] on button "Edit Order" at bounding box center [446, 248] width 78 height 19
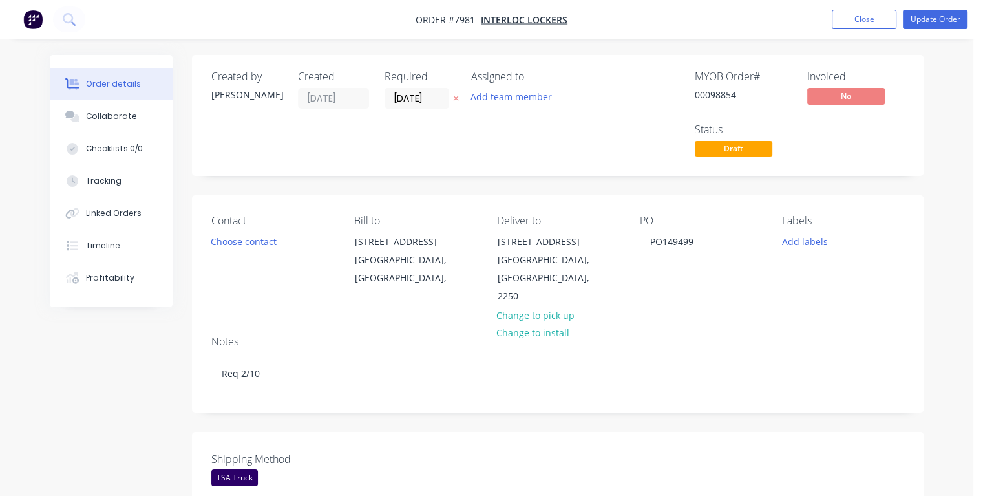
drag, startPoint x: 429, startPoint y: 101, endPoint x: 383, endPoint y: 105, distance: 46.8
click at [383, 105] on div "Created by [PERSON_NAME] Created [DATE] Required [DATE] Assigned to Add team me…" at bounding box center [405, 115] width 389 height 90
type input "[DATE]"
click at [929, 21] on button "Update Order" at bounding box center [935, 19] width 65 height 19
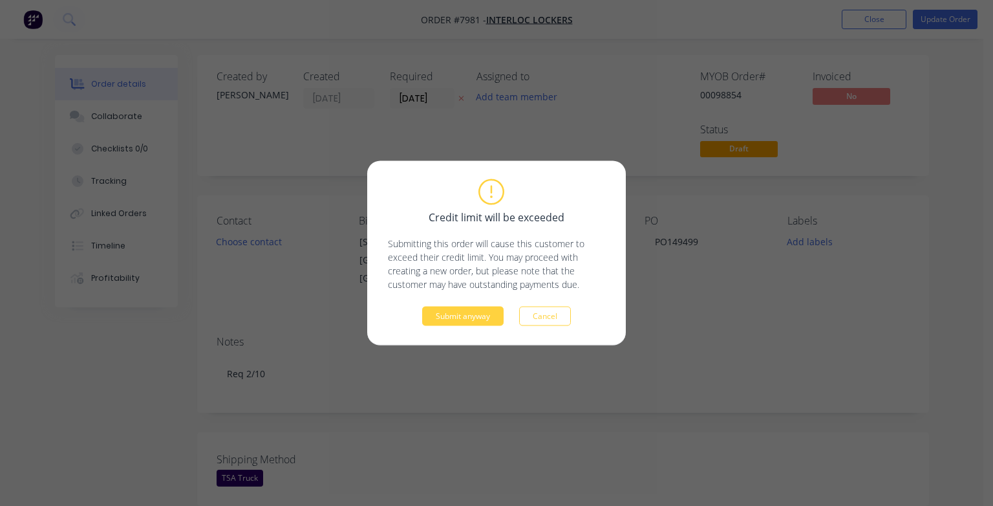
click at [506, 312] on div "Submit anyway Cancel" at bounding box center [496, 315] width 217 height 19
click at [492, 312] on button "Submit anyway" at bounding box center [462, 315] width 81 height 19
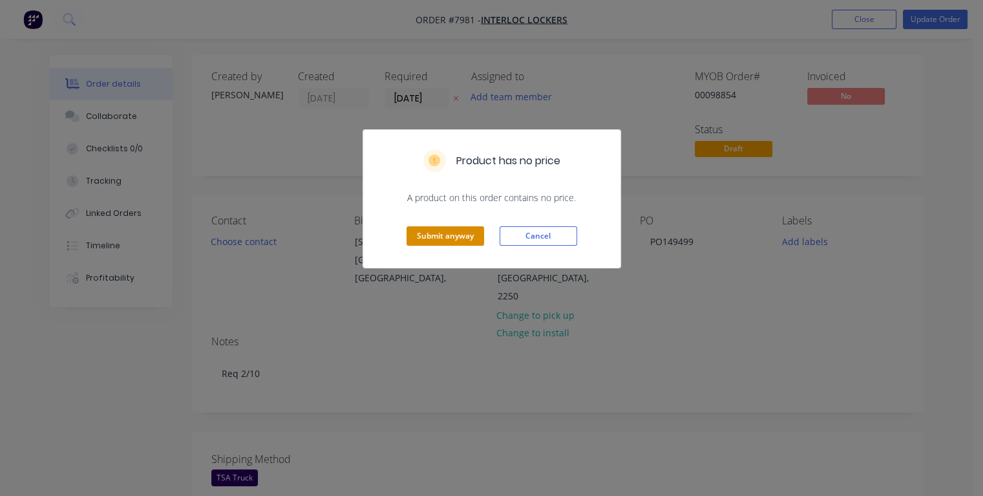
click at [464, 239] on button "Submit anyway" at bounding box center [446, 235] width 78 height 19
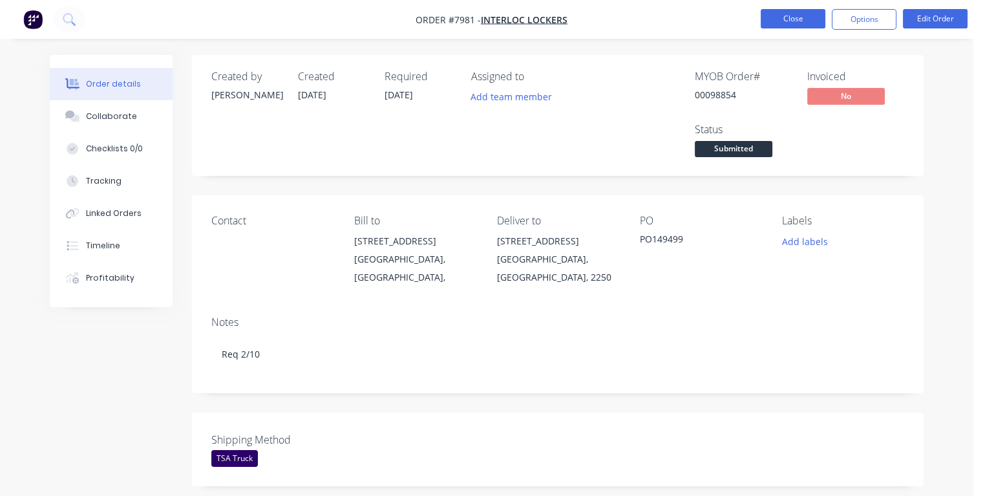
click at [800, 23] on button "Close" at bounding box center [793, 18] width 65 height 19
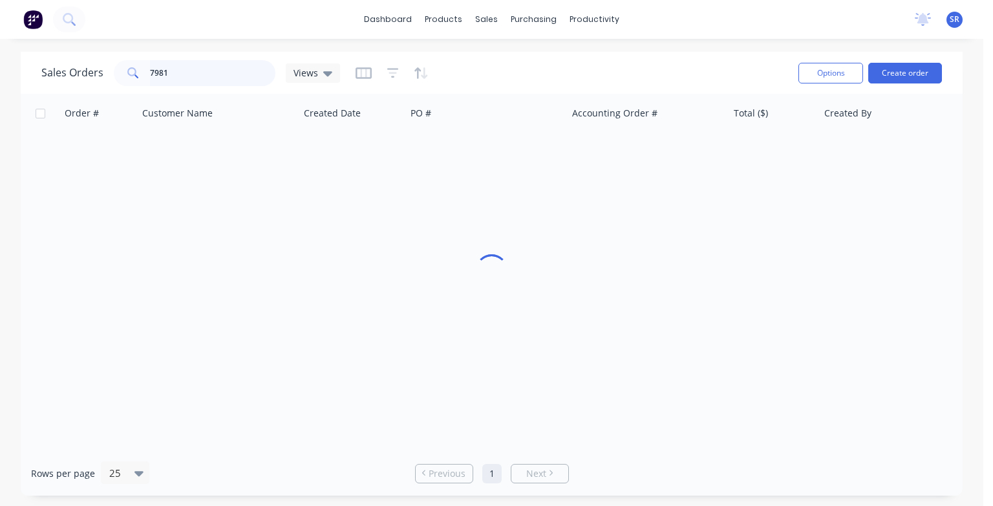
click at [204, 76] on input "7981" at bounding box center [213, 73] width 126 height 26
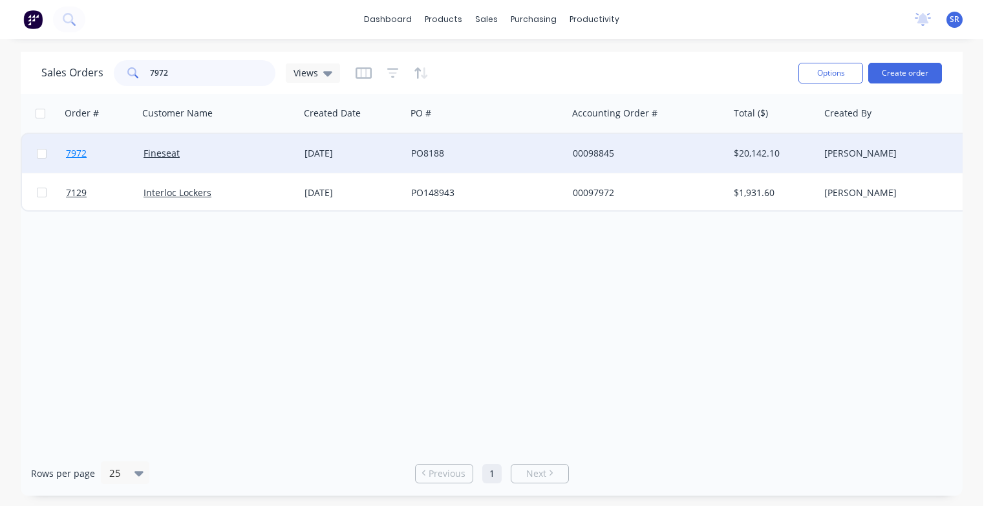
type input "7972"
click at [80, 156] on span "7972" at bounding box center [76, 153] width 21 height 13
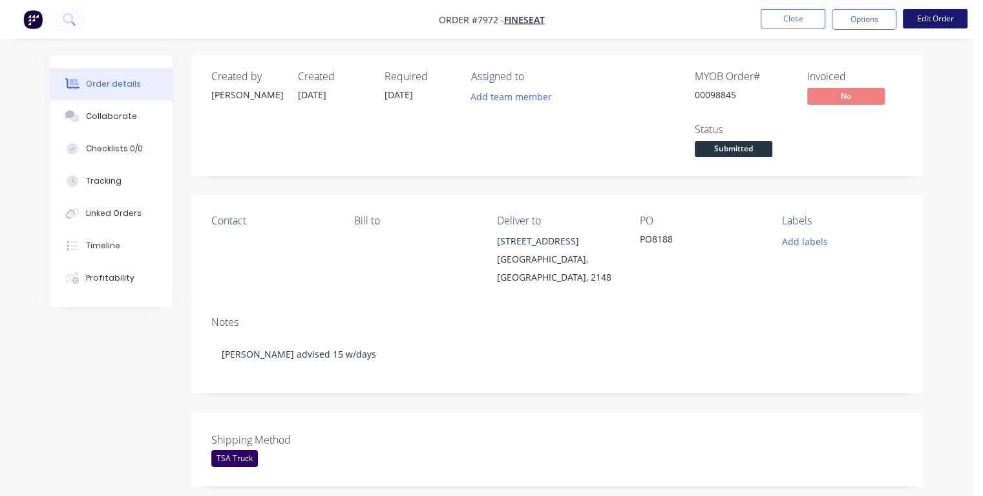
click at [931, 22] on button "Edit Order" at bounding box center [935, 18] width 65 height 19
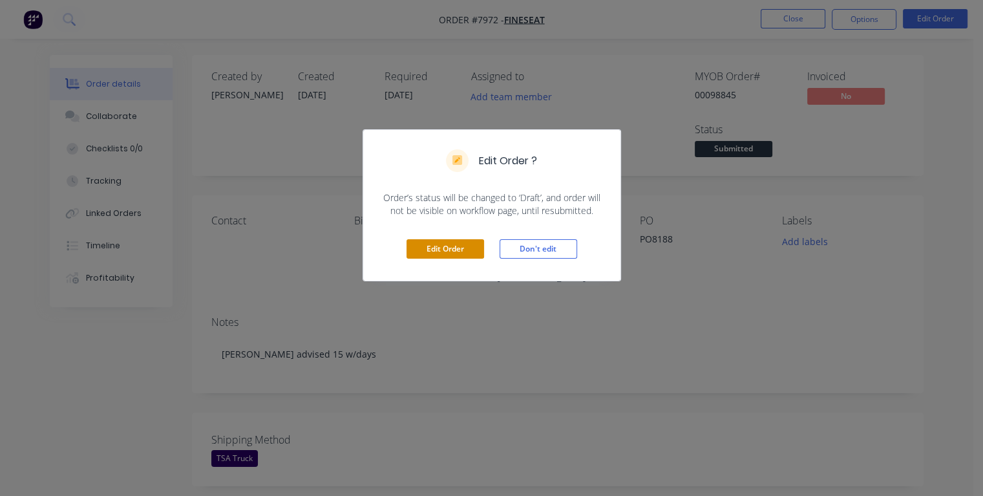
click at [465, 249] on button "Edit Order" at bounding box center [446, 248] width 78 height 19
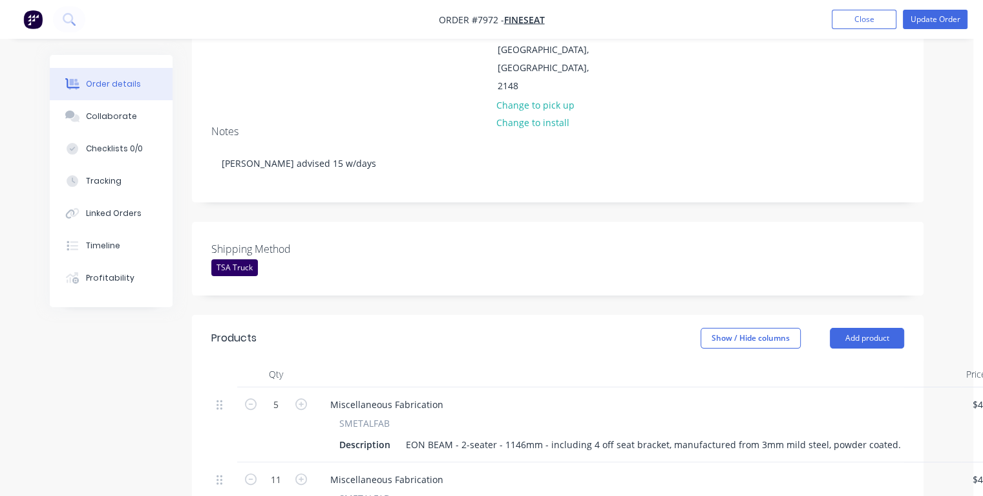
scroll to position [129, 0]
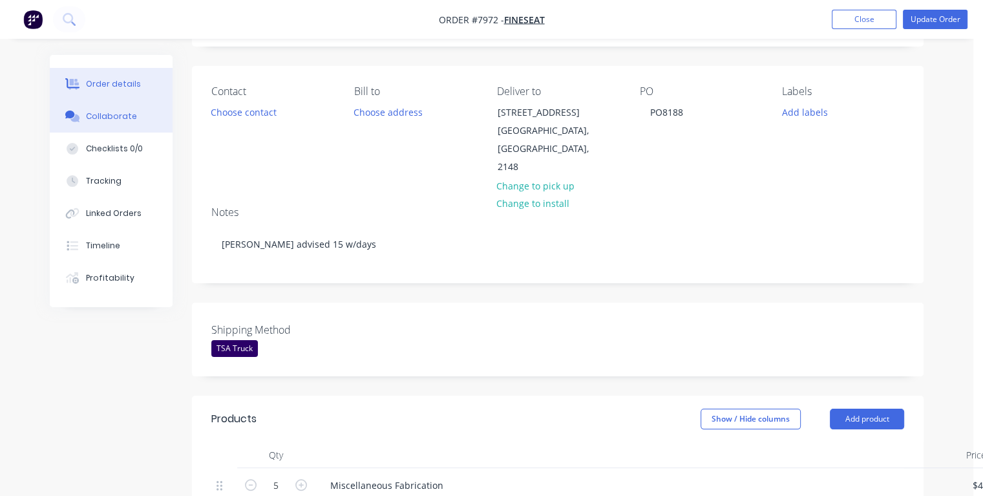
click at [114, 118] on div "Collaborate" at bounding box center [111, 117] width 51 height 12
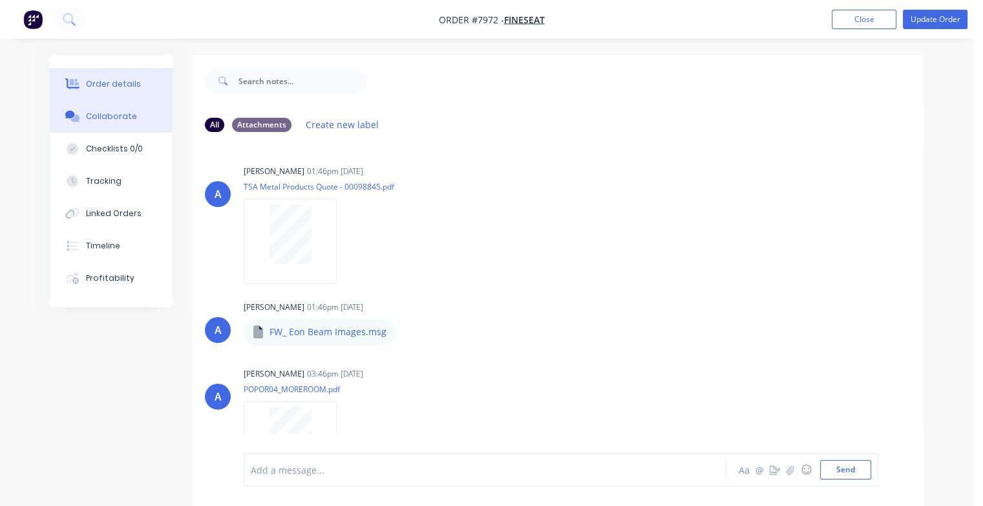
click at [119, 92] on button "Order details" at bounding box center [111, 84] width 123 height 32
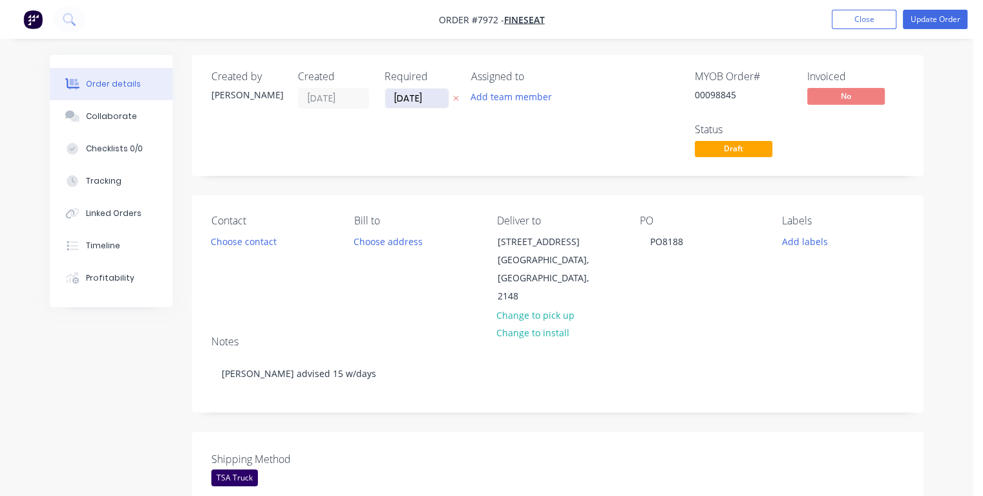
drag, startPoint x: 429, startPoint y: 98, endPoint x: 385, endPoint y: 102, distance: 44.1
click at [385, 102] on input "[DATE]" at bounding box center [416, 98] width 63 height 19
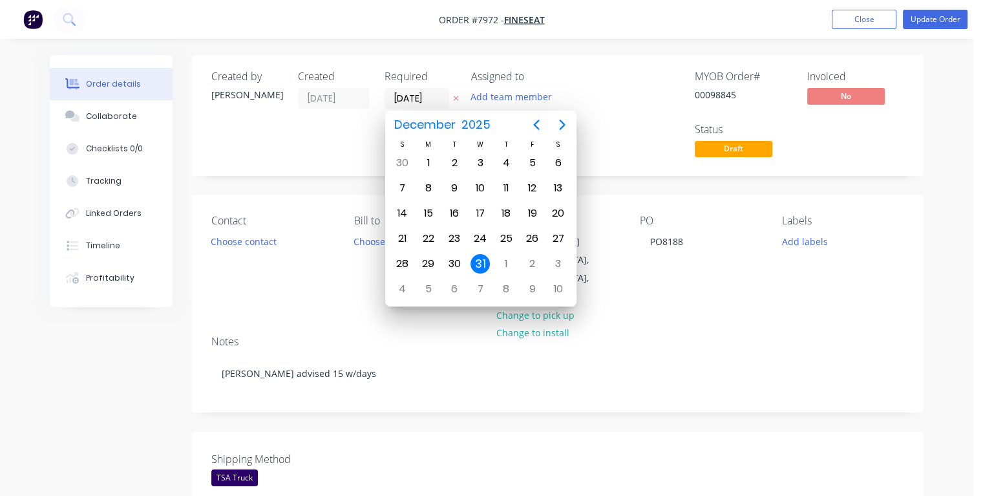
type input "[DATE]"
click at [478, 239] on div "24" at bounding box center [480, 238] width 19 height 19
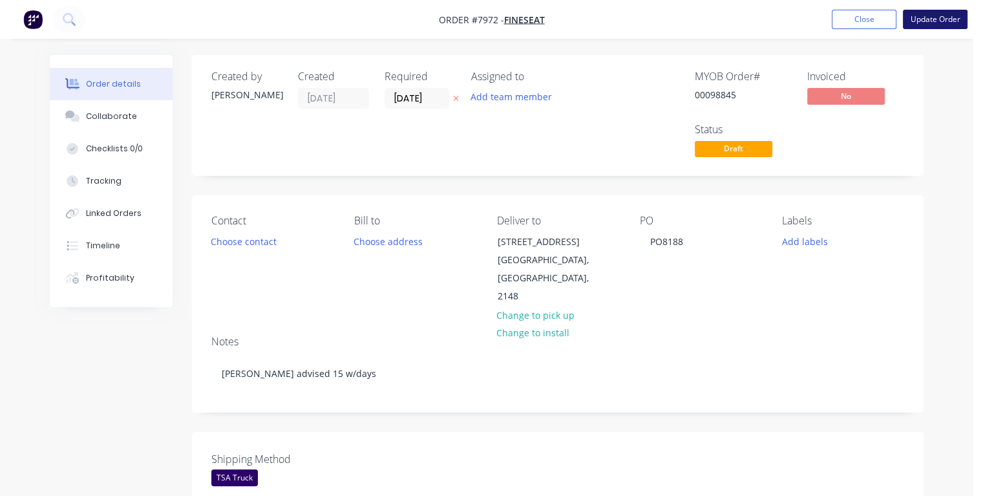
click at [938, 23] on button "Update Order" at bounding box center [935, 19] width 65 height 19
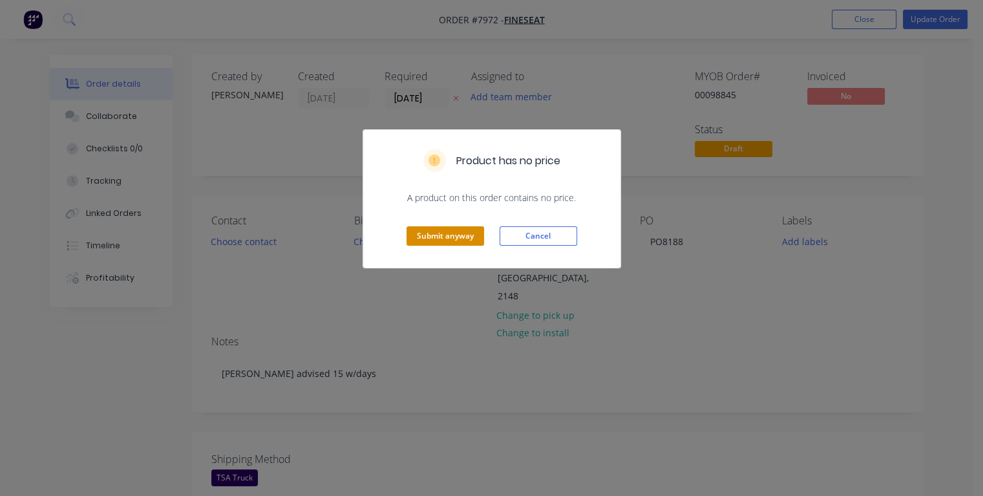
click at [432, 233] on button "Submit anyway" at bounding box center [446, 235] width 78 height 19
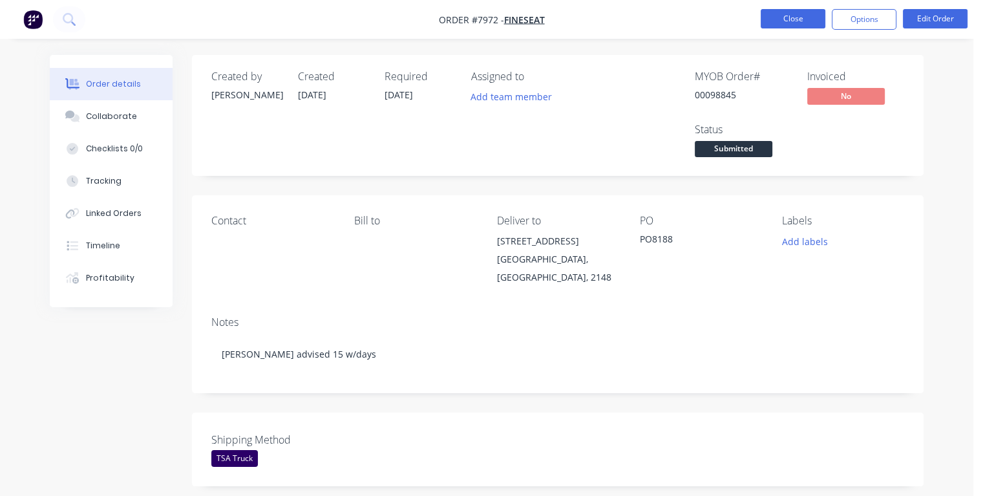
click at [777, 15] on button "Close" at bounding box center [793, 18] width 65 height 19
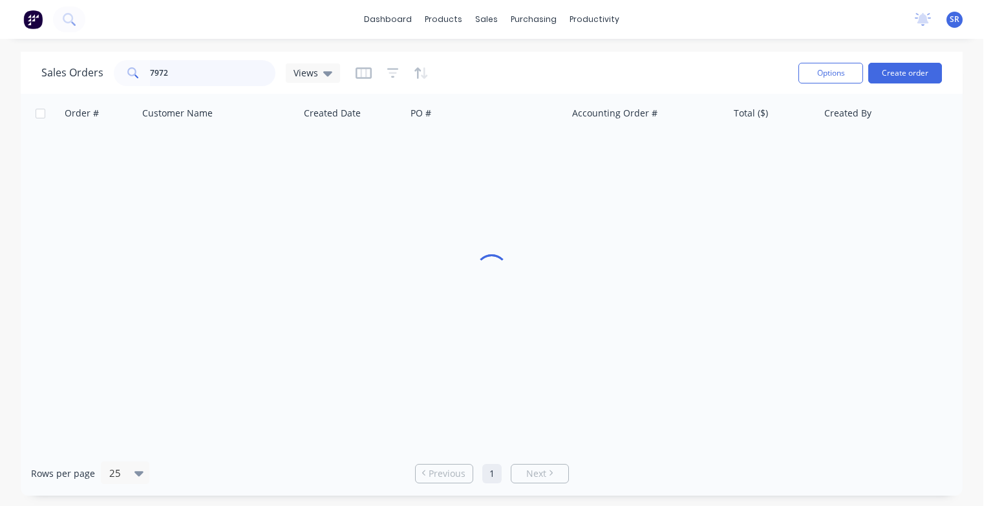
click at [182, 74] on input "7972" at bounding box center [213, 73] width 126 height 26
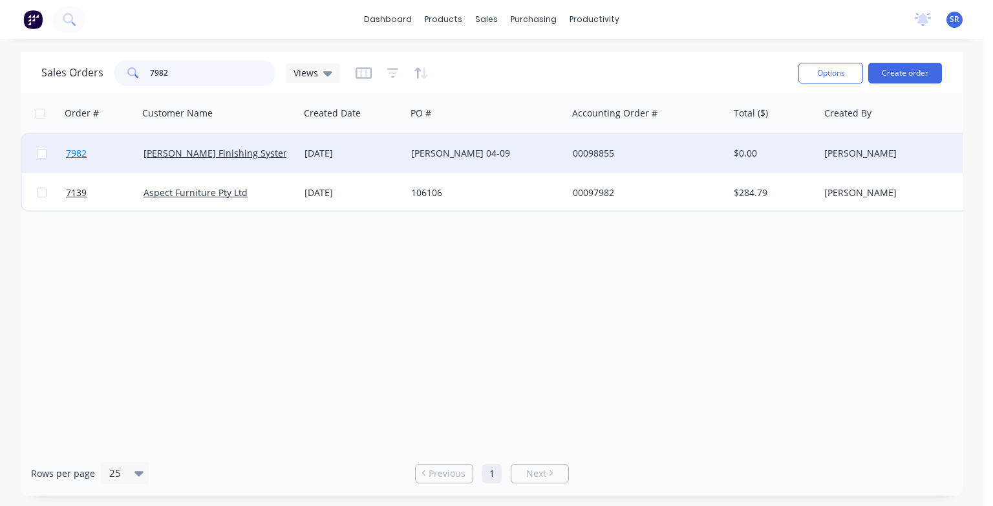
type input "7982"
click at [75, 156] on span "7982" at bounding box center [76, 153] width 21 height 13
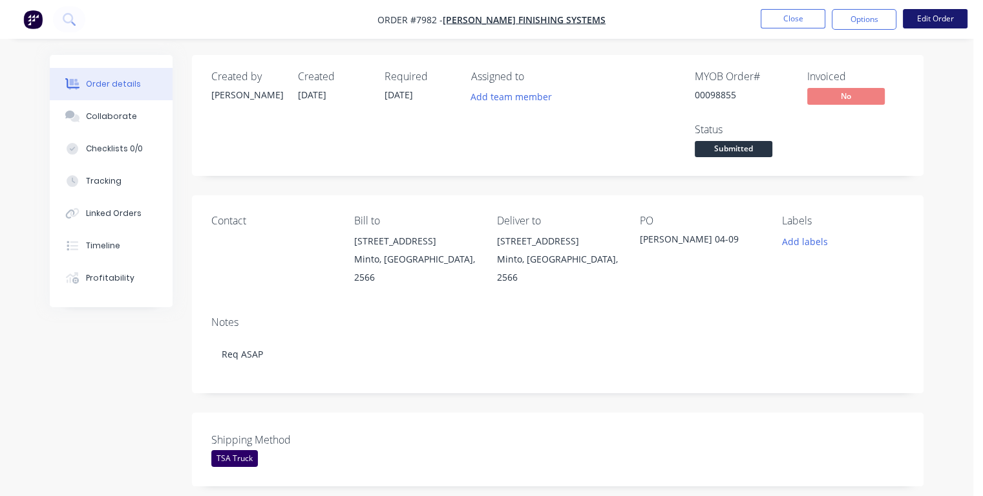
click at [945, 19] on button "Edit Order" at bounding box center [935, 18] width 65 height 19
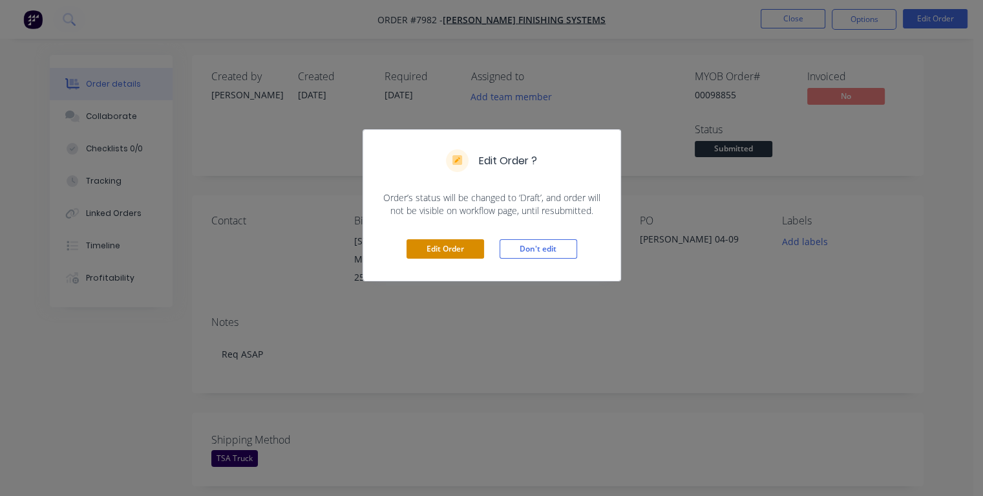
click at [452, 250] on button "Edit Order" at bounding box center [446, 248] width 78 height 19
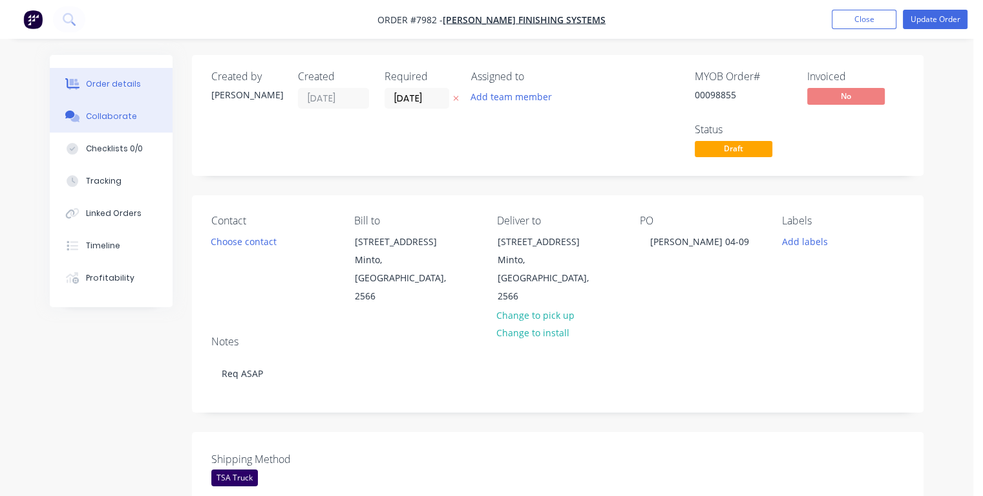
click at [106, 117] on div "Collaborate" at bounding box center [111, 117] width 51 height 12
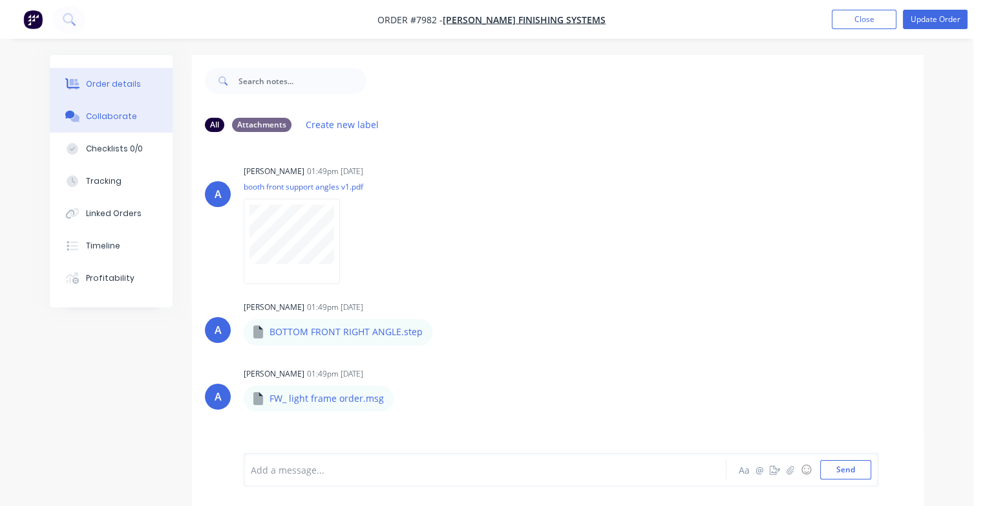
click at [97, 76] on button "Order details" at bounding box center [111, 84] width 123 height 32
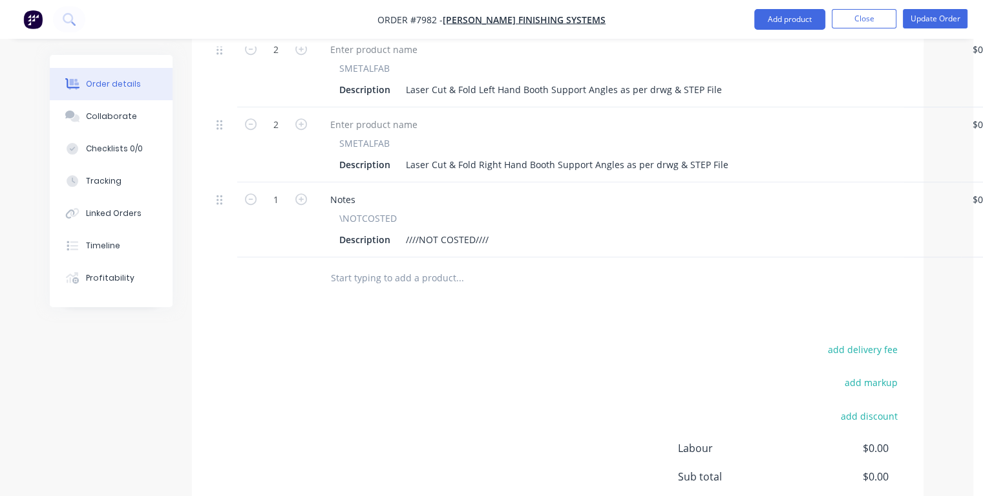
scroll to position [582, 0]
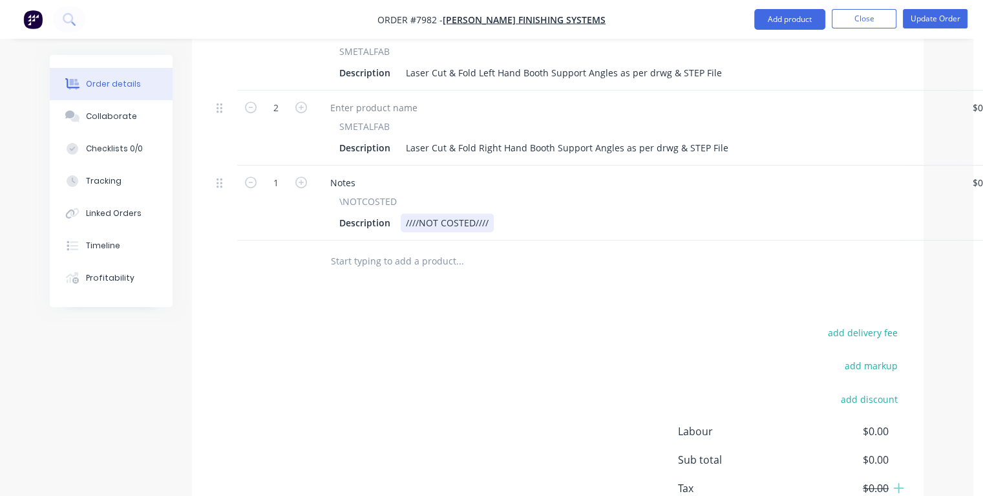
click at [502, 213] on div "Description ////NOT COSTED////" at bounding box center [635, 222] width 603 height 19
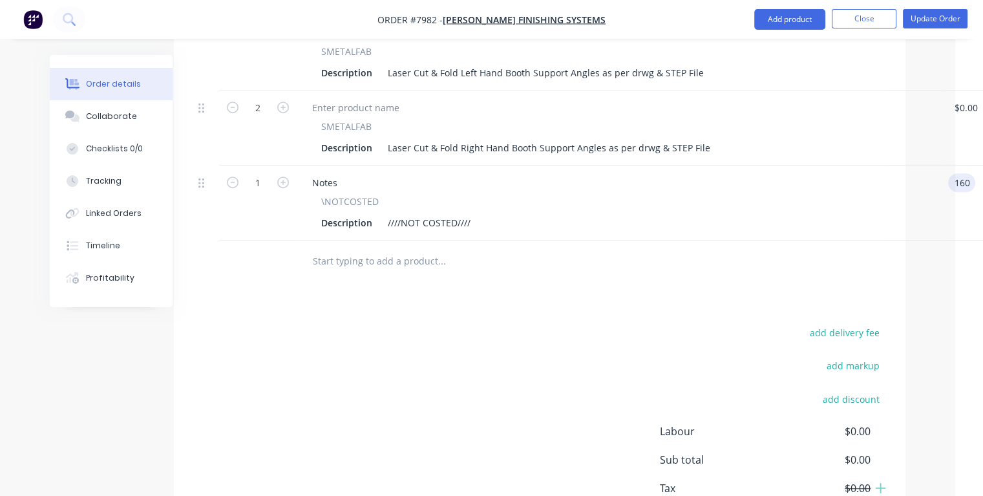
type input "$160.00"
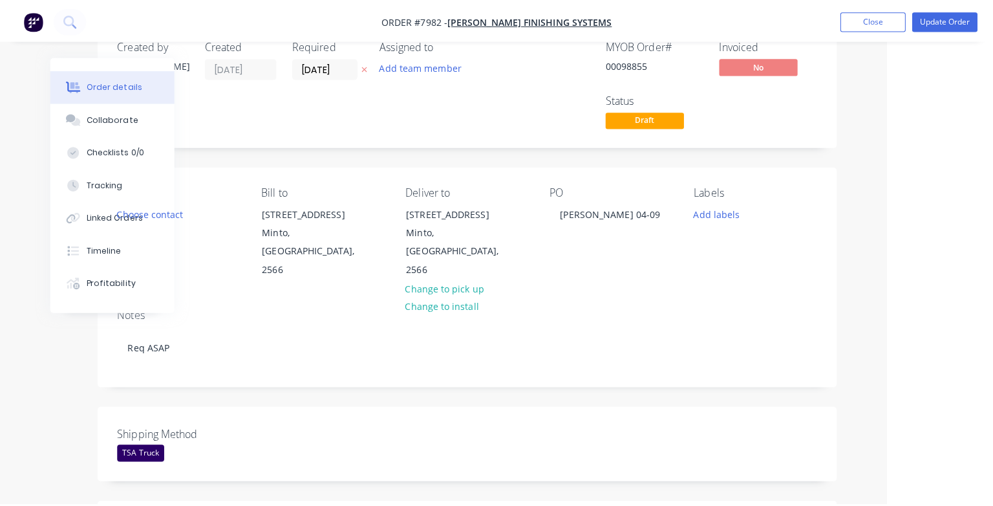
scroll to position [0, 96]
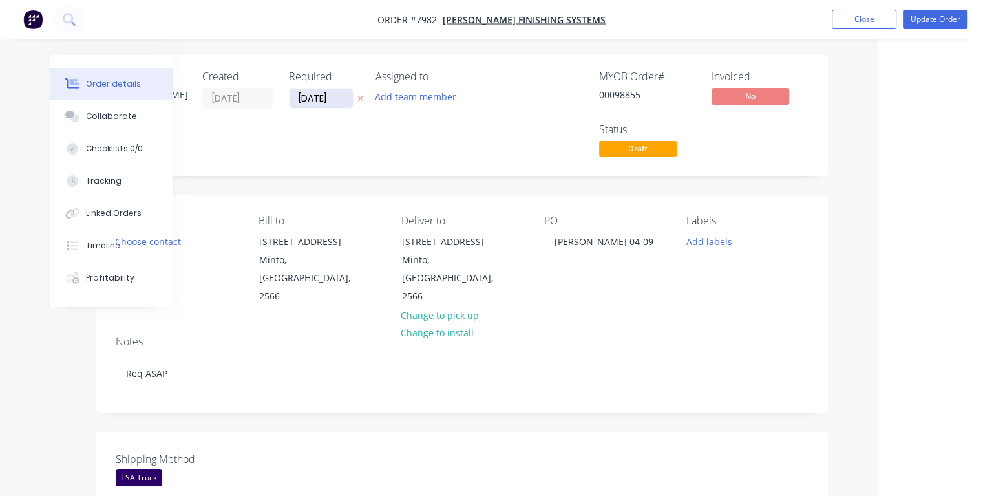
type input "$160.00"
drag, startPoint x: 337, startPoint y: 95, endPoint x: 300, endPoint y: 100, distance: 37.2
click at [300, 100] on input "[DATE]" at bounding box center [321, 98] width 63 height 19
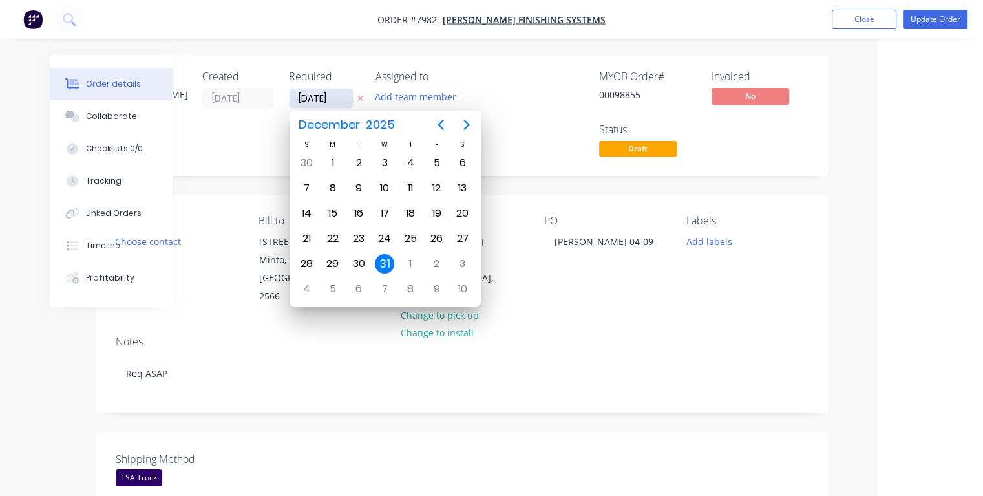
type input "[DATE]"
click at [361, 186] on div "9" at bounding box center [358, 187] width 19 height 19
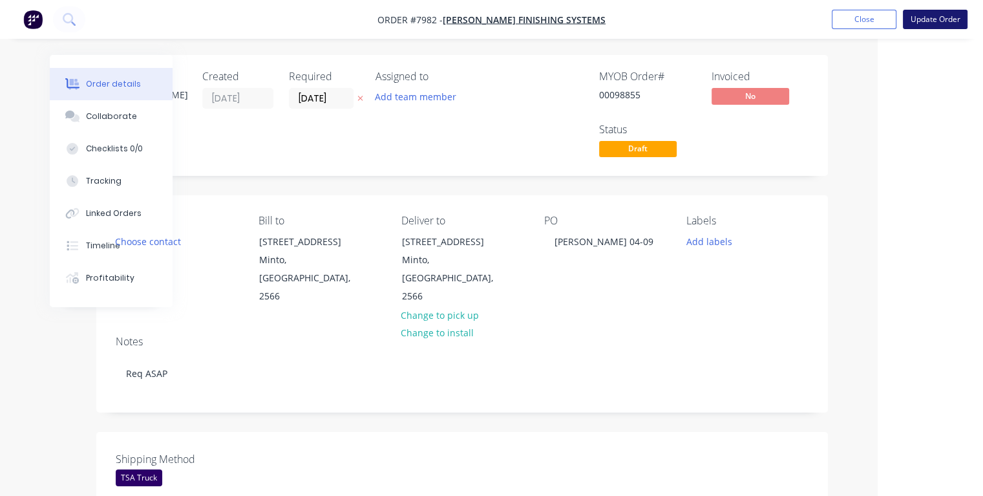
click at [924, 22] on button "Update Order" at bounding box center [935, 19] width 65 height 19
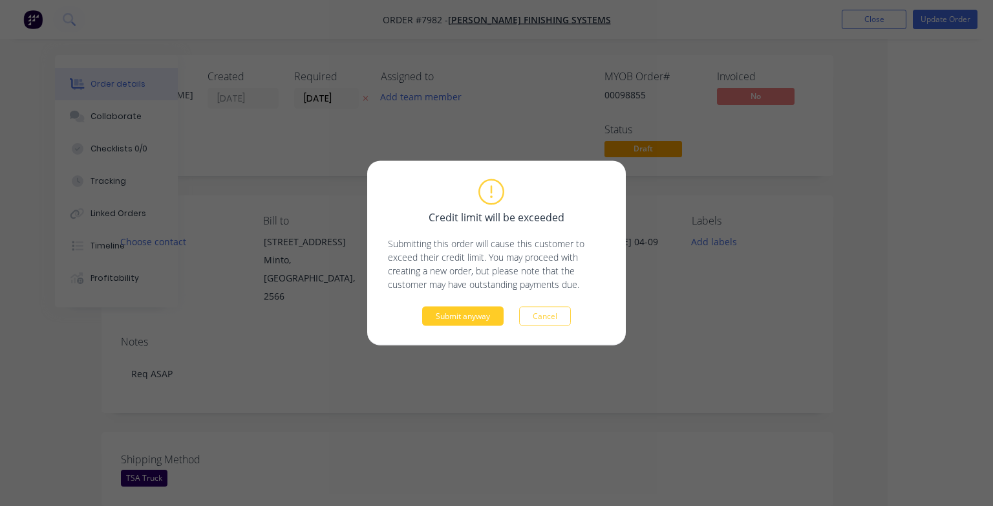
click at [462, 313] on button "Submit anyway" at bounding box center [462, 315] width 81 height 19
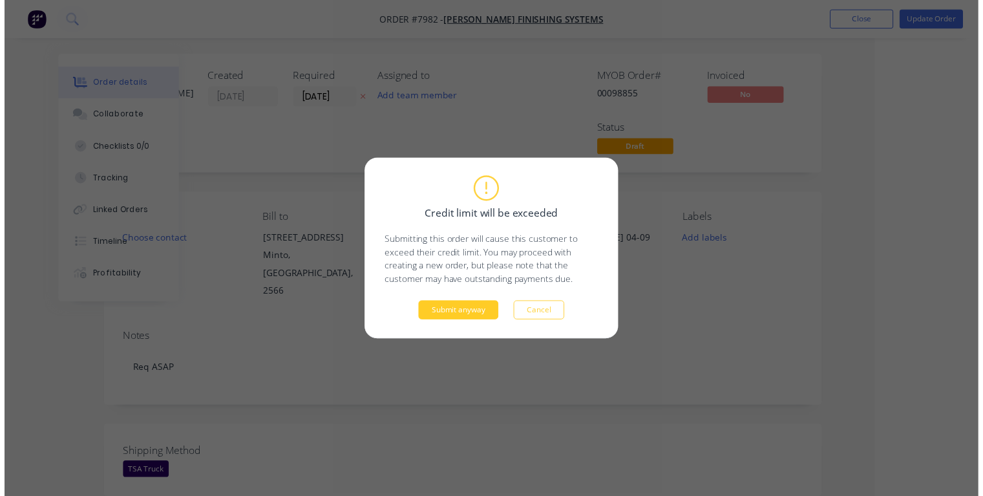
scroll to position [0, 70]
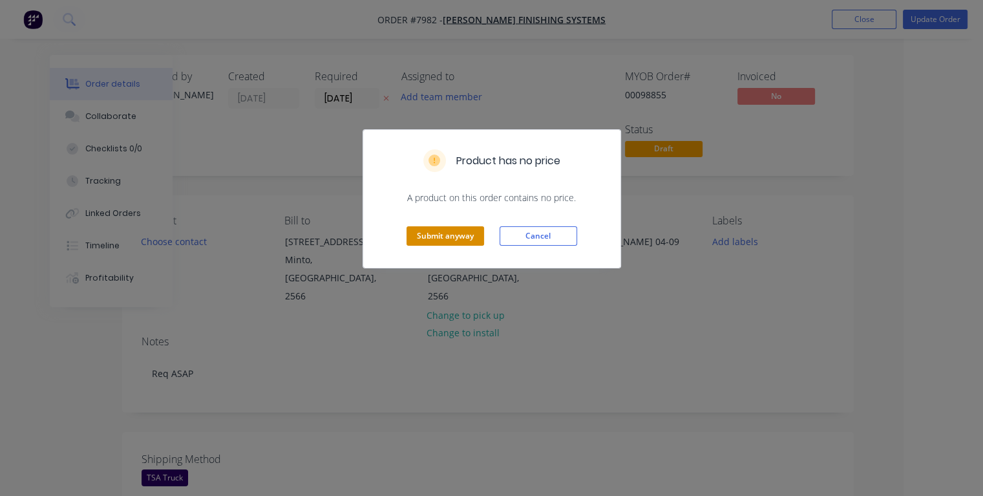
click at [437, 229] on button "Submit anyway" at bounding box center [446, 235] width 78 height 19
